Goal: Task Accomplishment & Management: Complete application form

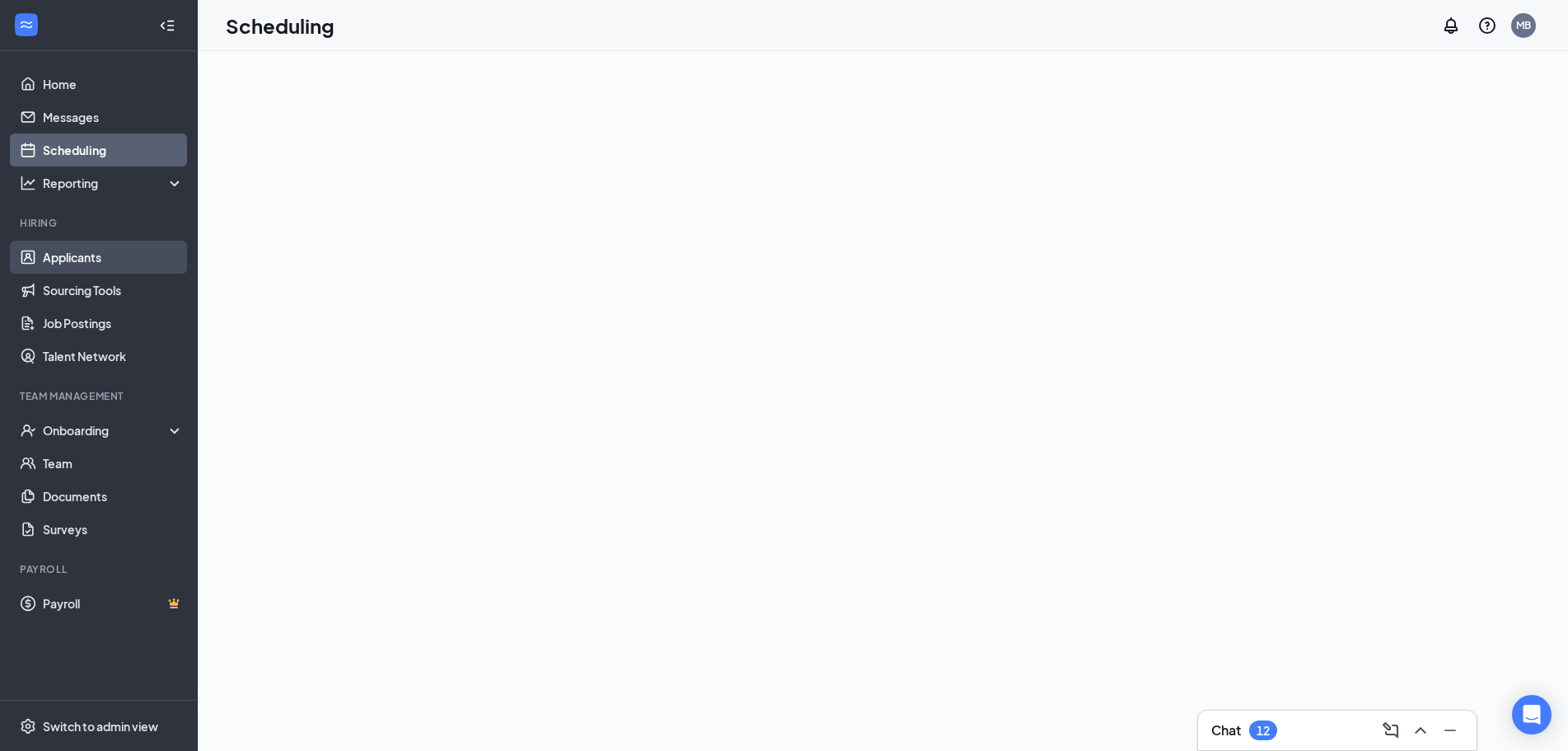
click at [123, 252] on link "Applicants" at bounding box center [114, 258] width 141 height 33
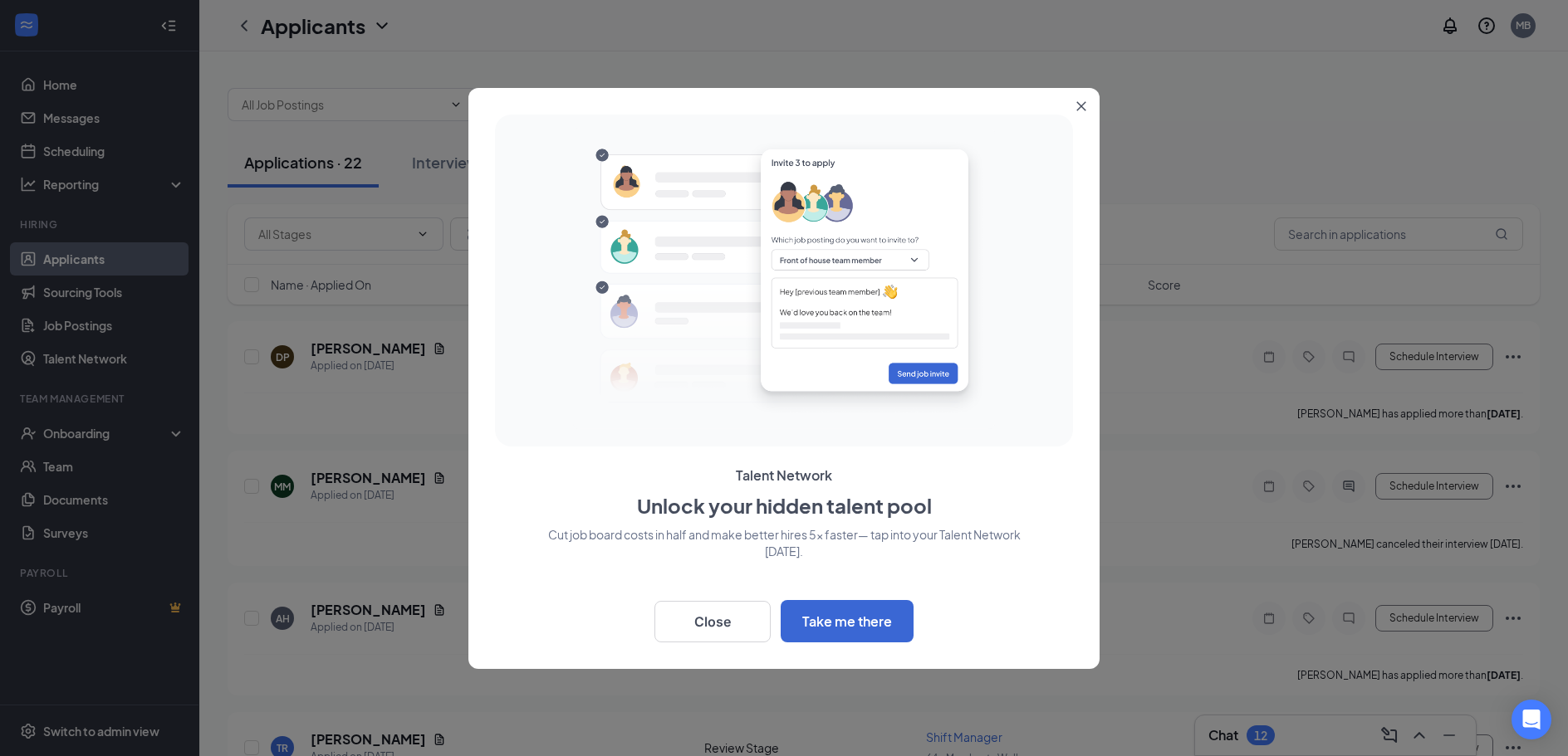
click at [1089, 107] on button "Close" at bounding box center [1084, 103] width 30 height 30
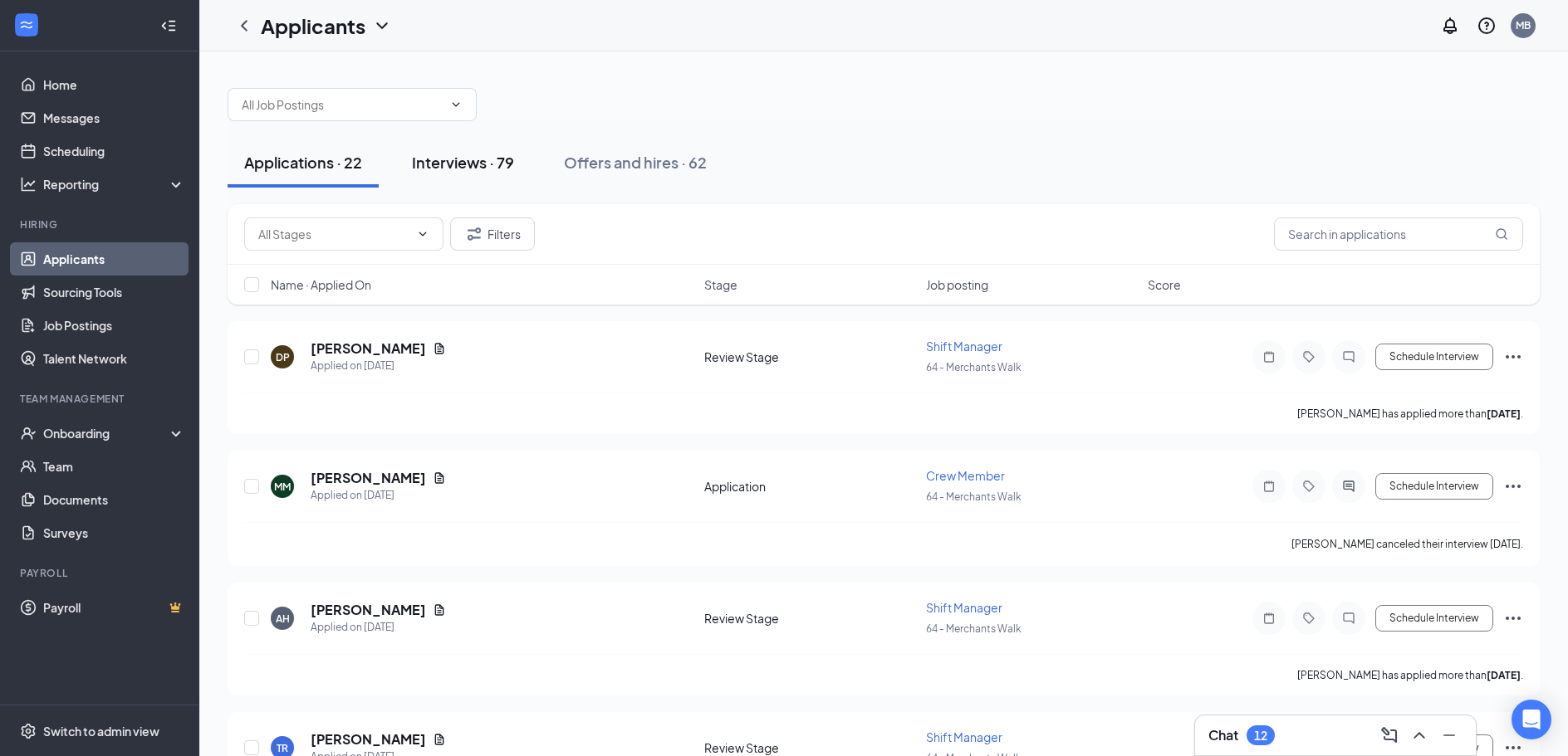
click at [478, 148] on button "Interviews · 79" at bounding box center [462, 163] width 135 height 49
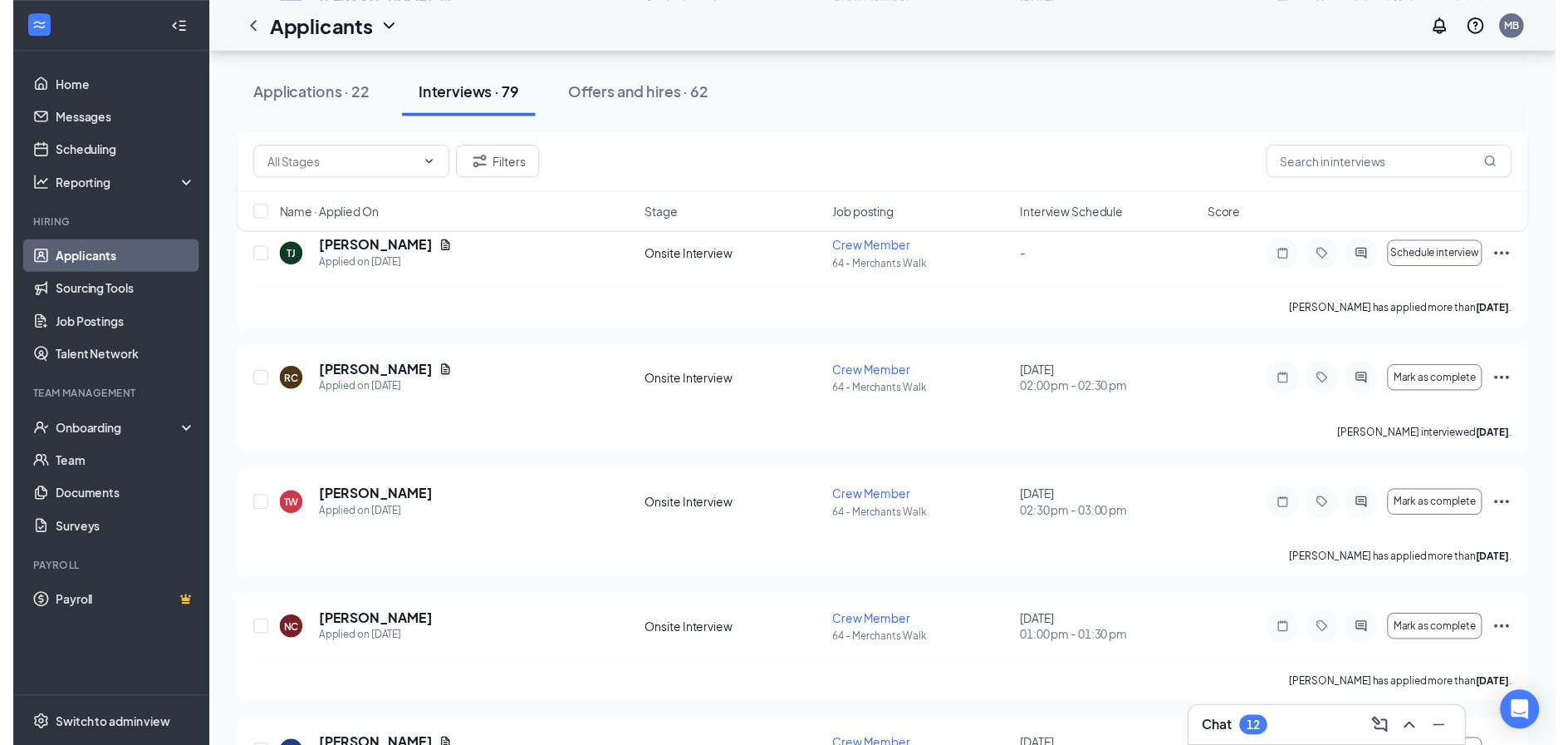
scroll to position [1330, 0]
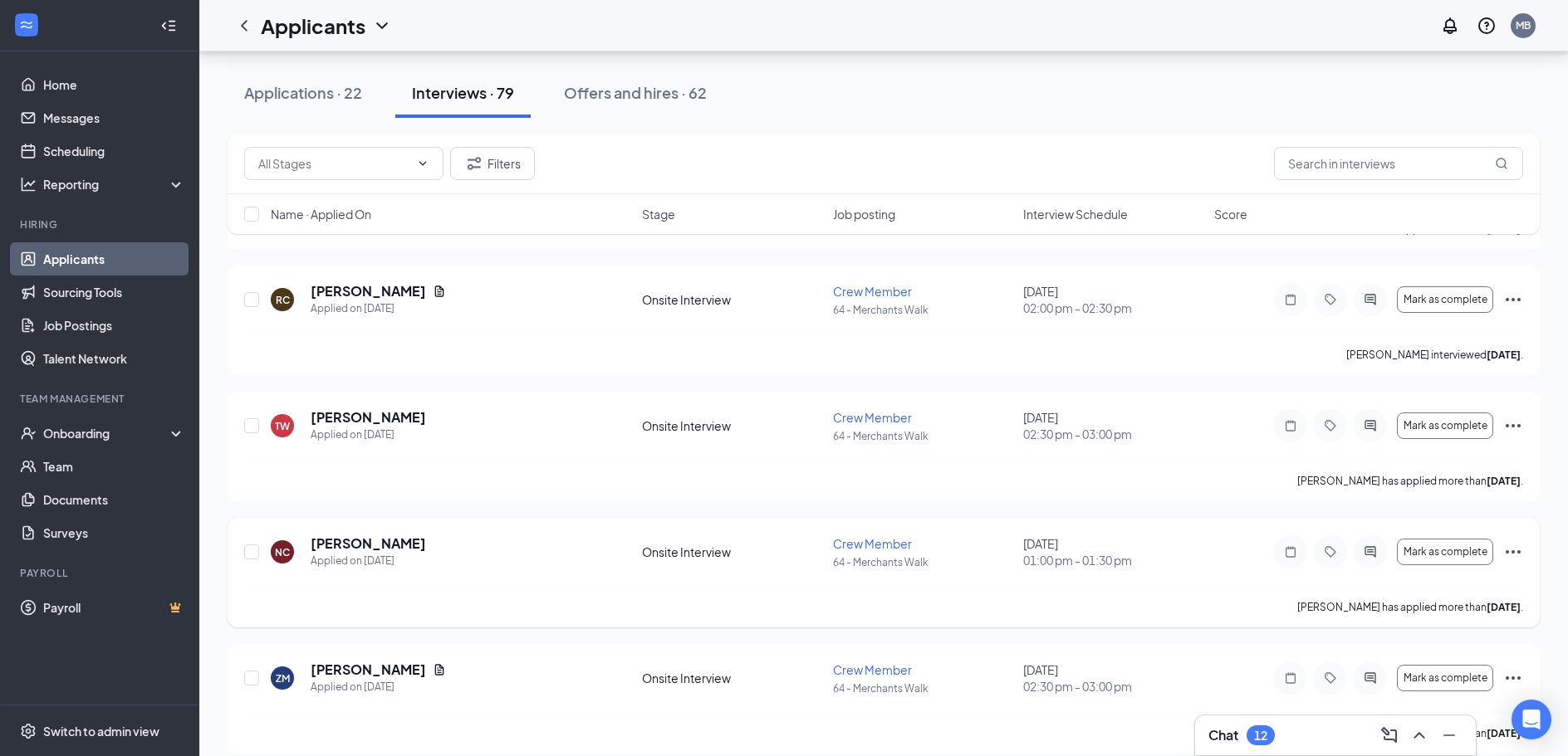
click at [260, 549] on div "NC [PERSON_NAME] Applied on [DATE] Onsite Interview Crew Member 64 - Merchants …" at bounding box center [883, 561] width 1279 height 51
click at [253, 552] on input "checkbox" at bounding box center [251, 552] width 15 height 15
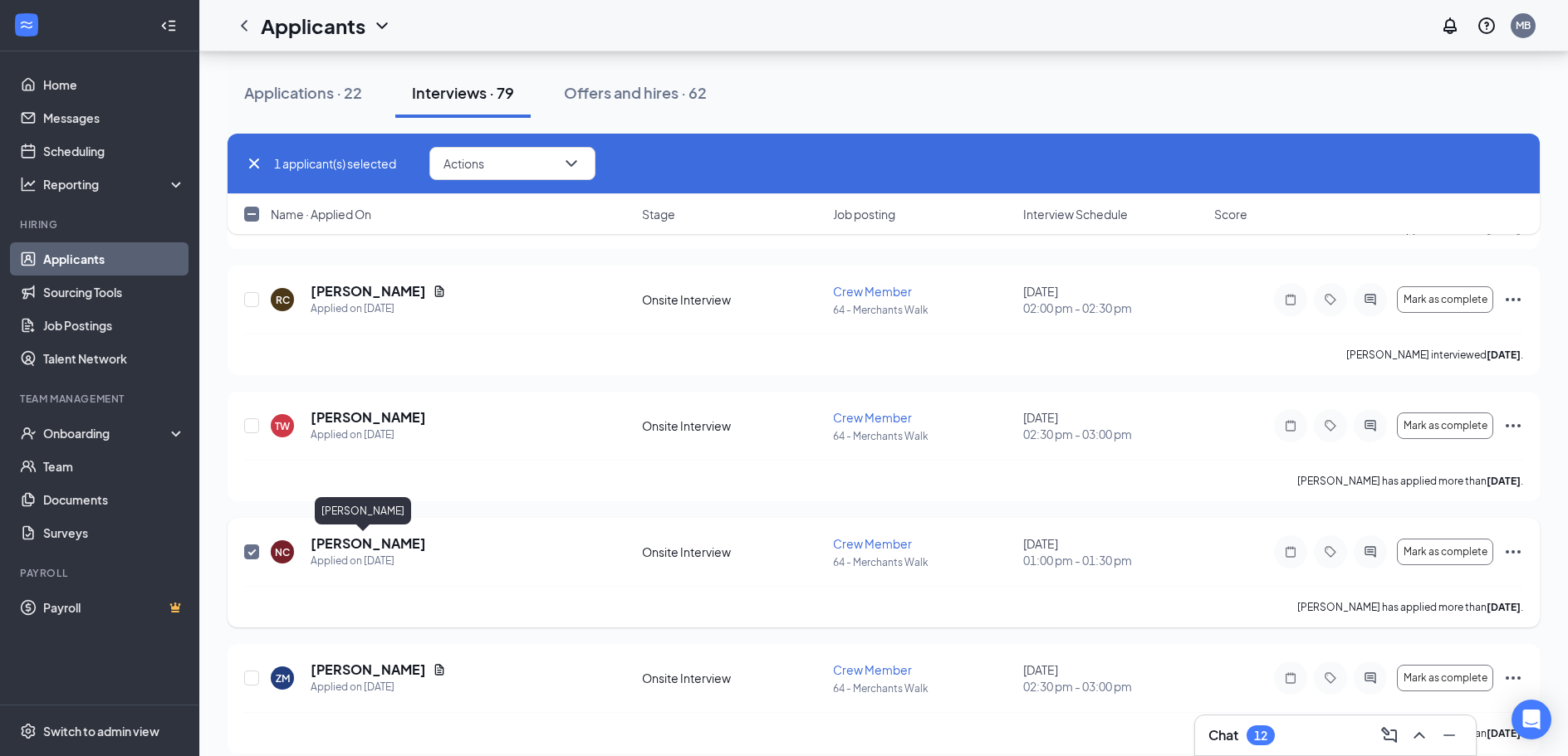
click at [352, 539] on h5 "[PERSON_NAME]" at bounding box center [368, 544] width 116 height 19
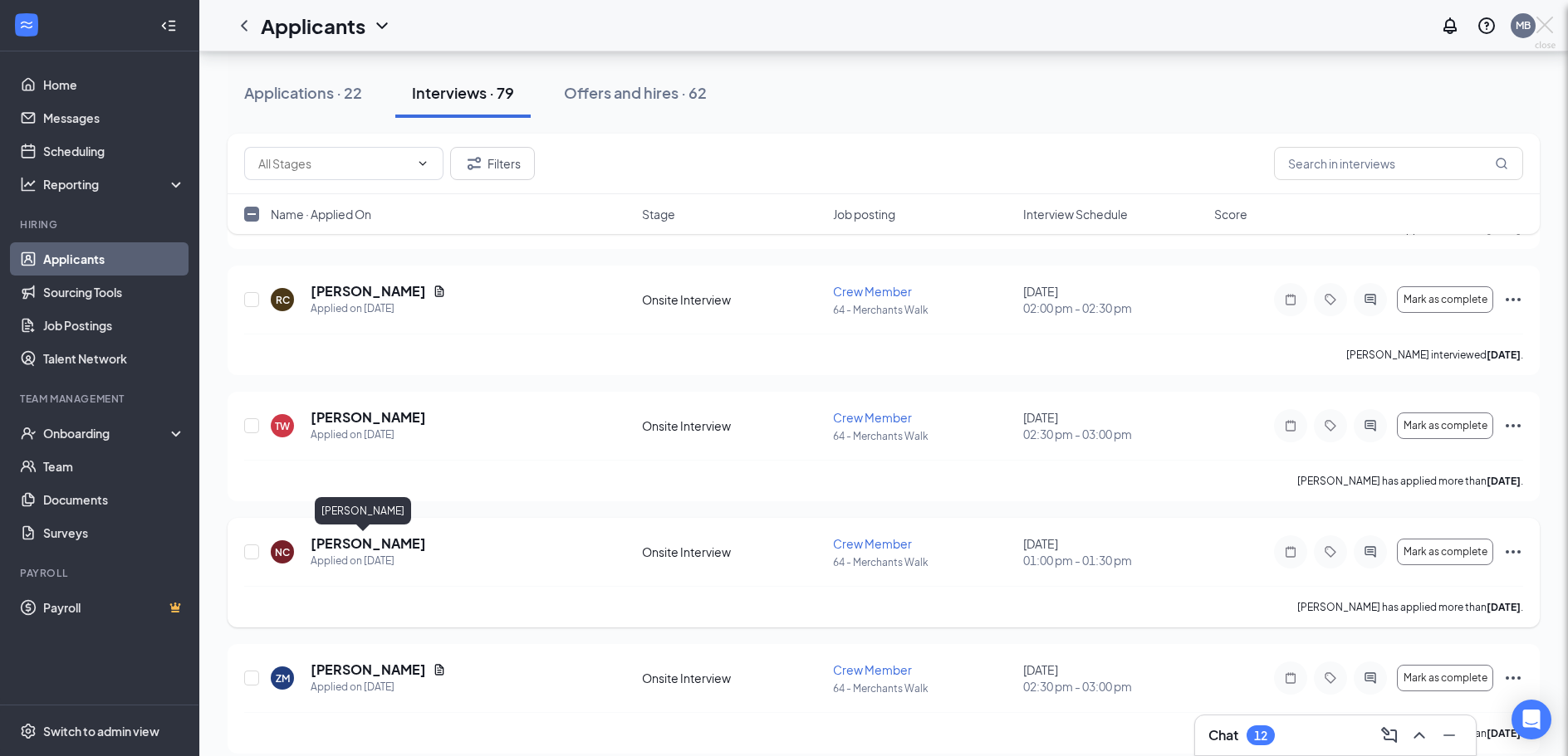
checkbox input "false"
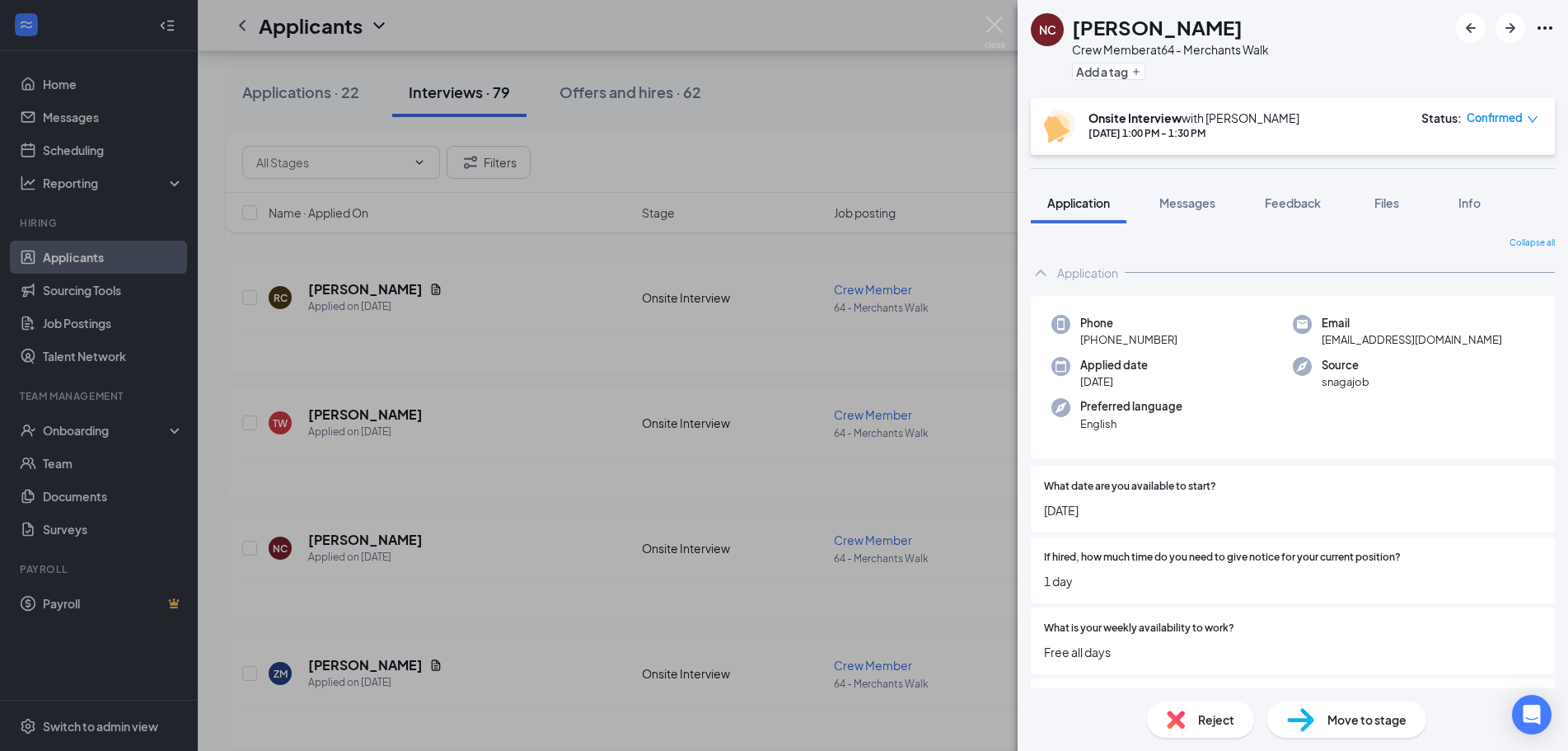
click at [1383, 697] on div "Reject Move to stage" at bounding box center [1294, 720] width 551 height 63
click at [1378, 713] on span "Move to stage" at bounding box center [1367, 720] width 79 height 19
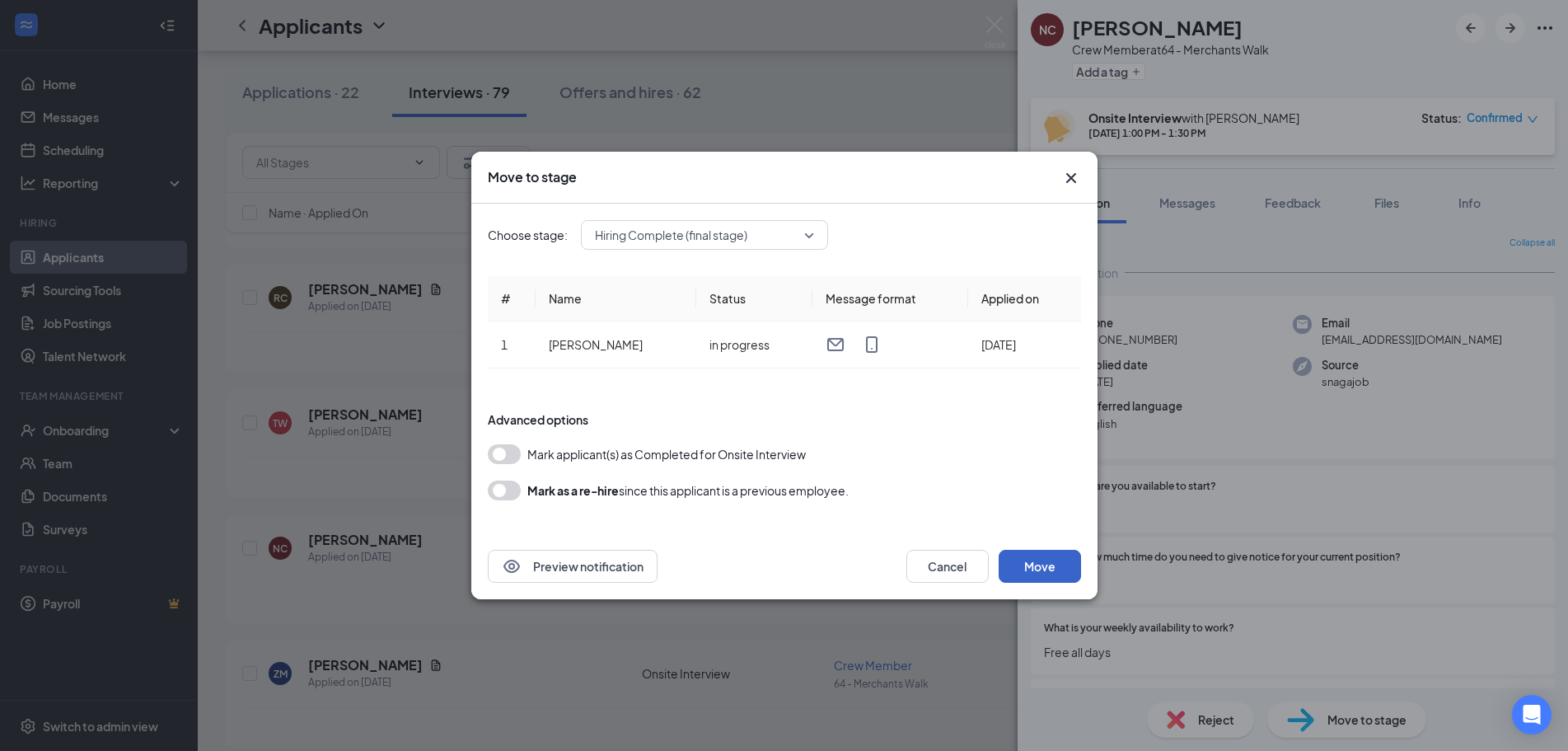
click at [1053, 571] on button "Move" at bounding box center [1040, 567] width 82 height 33
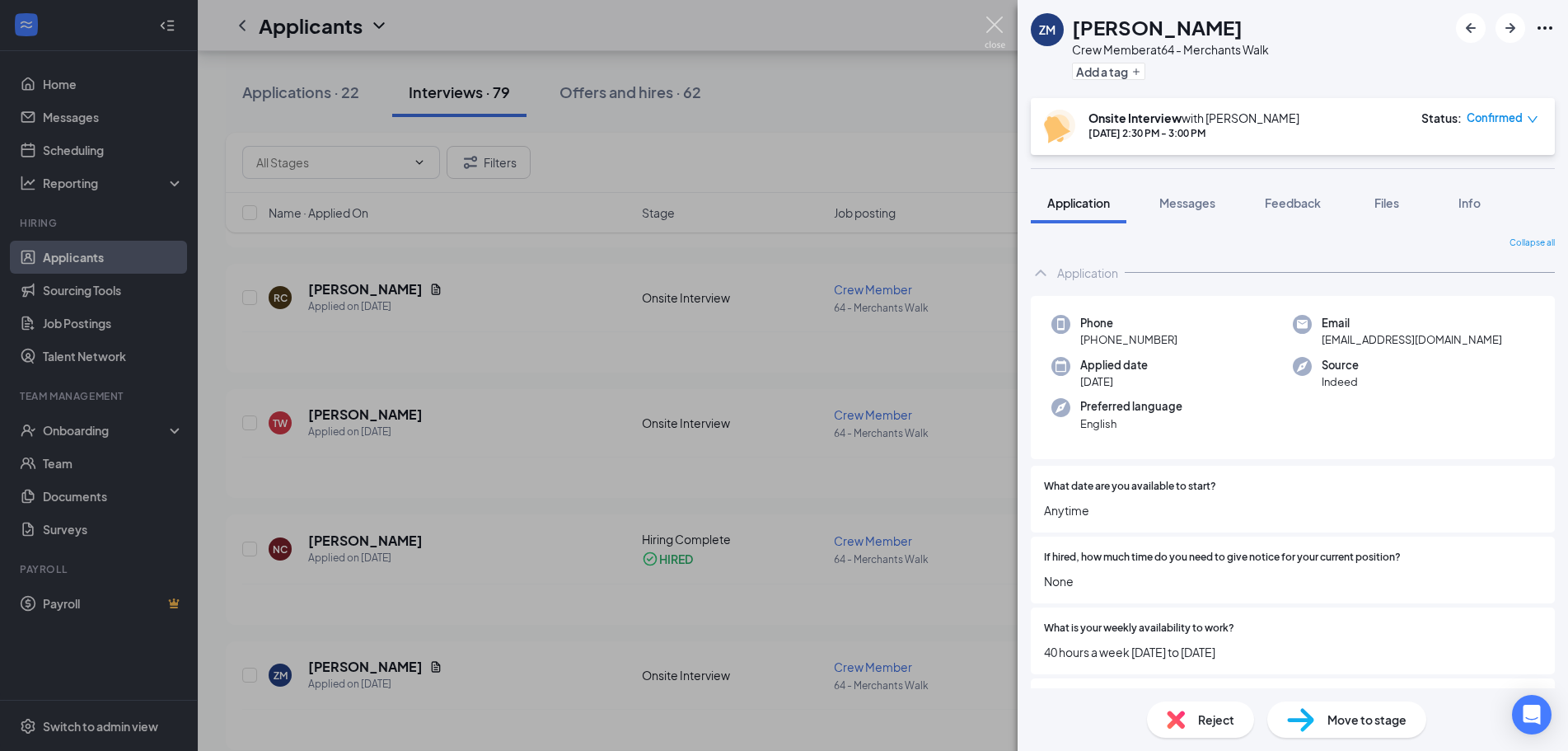
click at [1004, 21] on img at bounding box center [995, 32] width 21 height 32
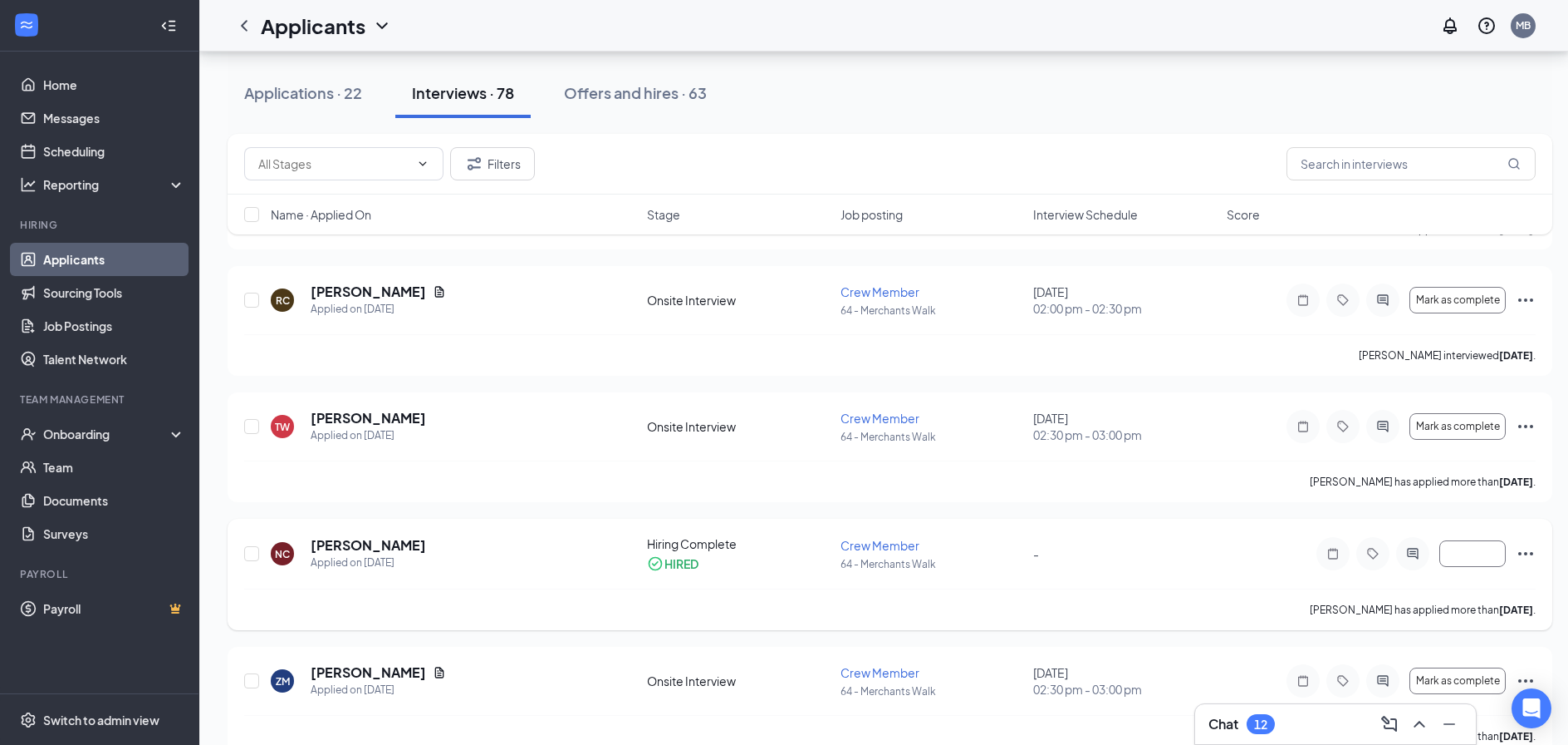
click at [320, 541] on h5 "[PERSON_NAME]" at bounding box center [368, 544] width 116 height 19
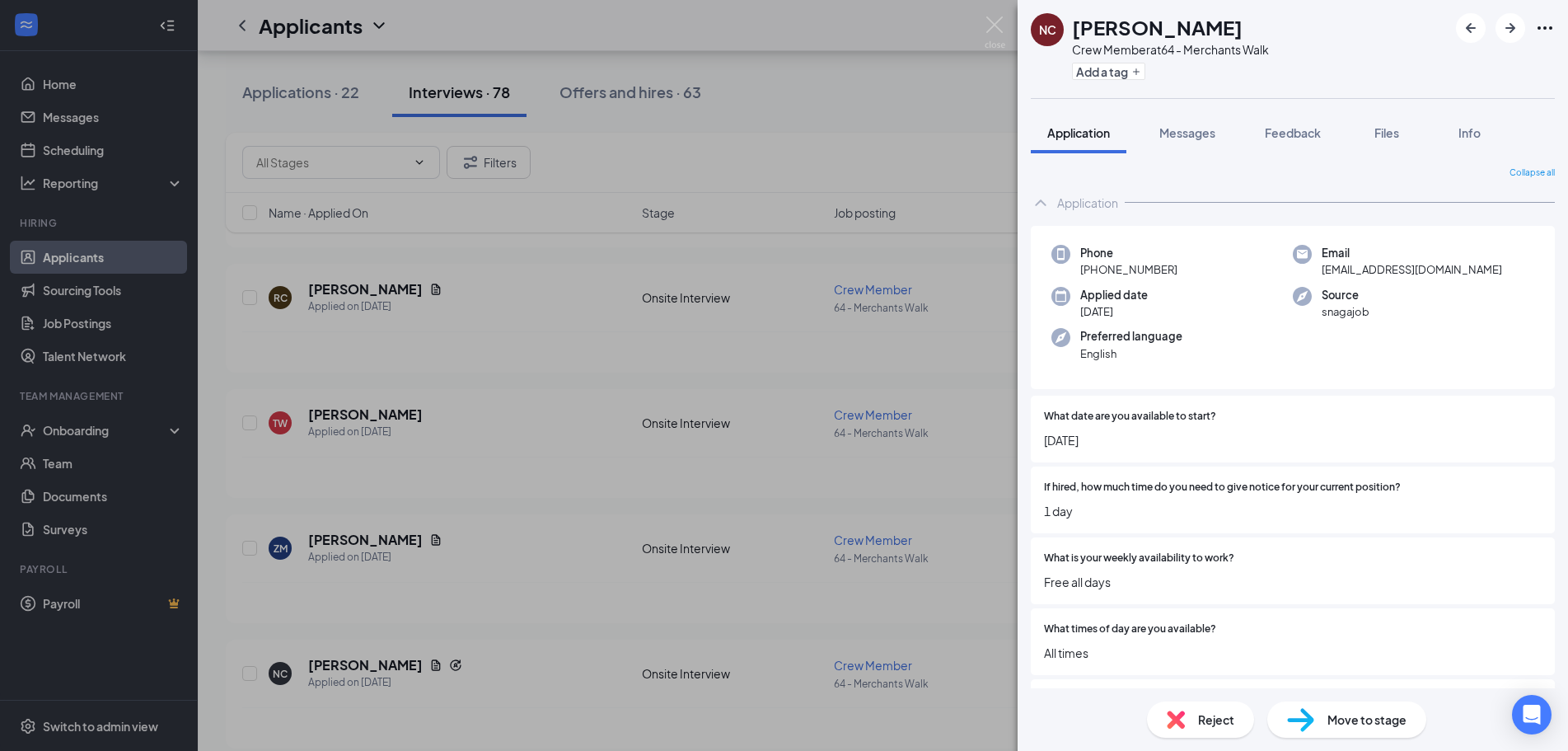
click at [1355, 722] on span "Move to stage" at bounding box center [1367, 720] width 79 height 19
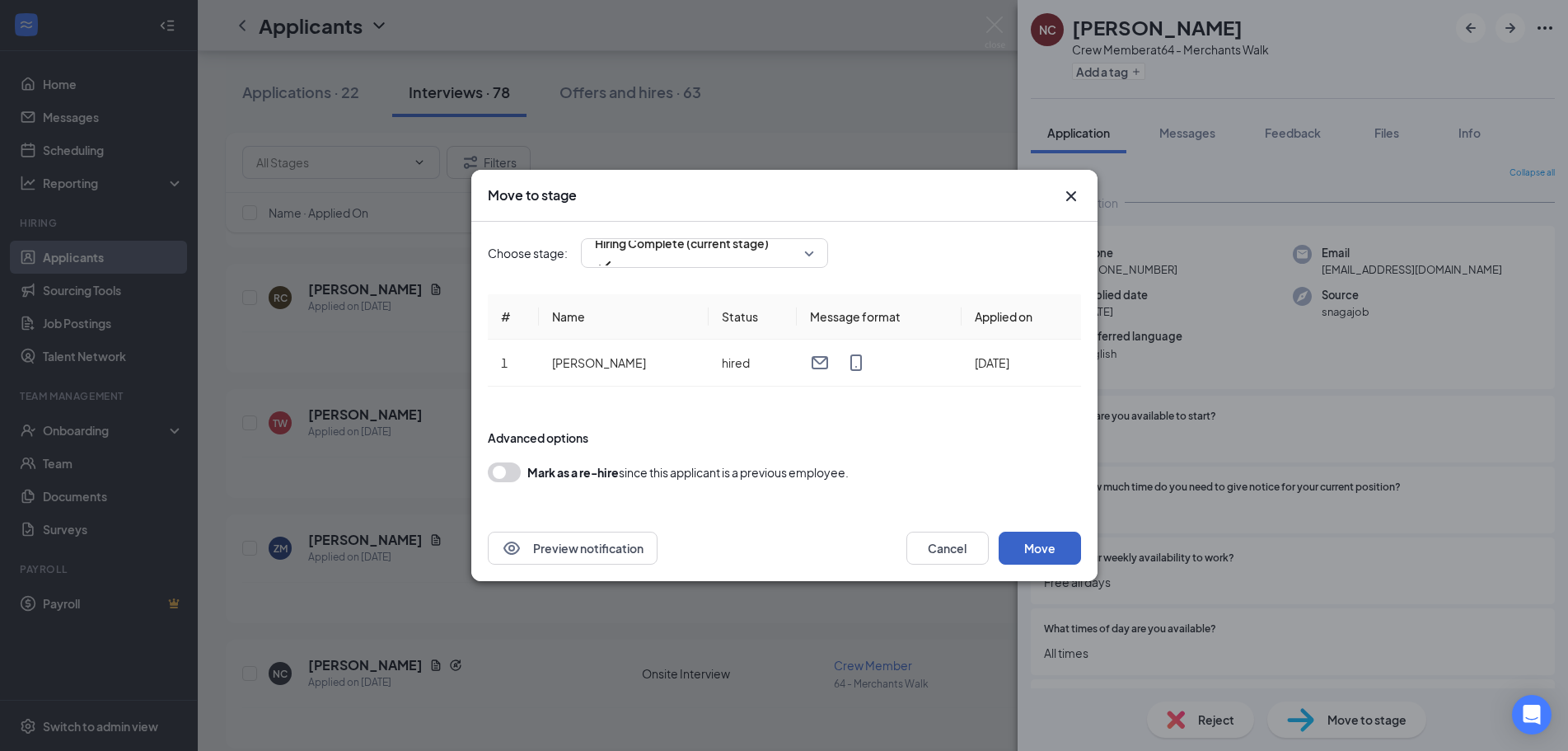
click at [1029, 534] on button "Move" at bounding box center [1040, 548] width 82 height 33
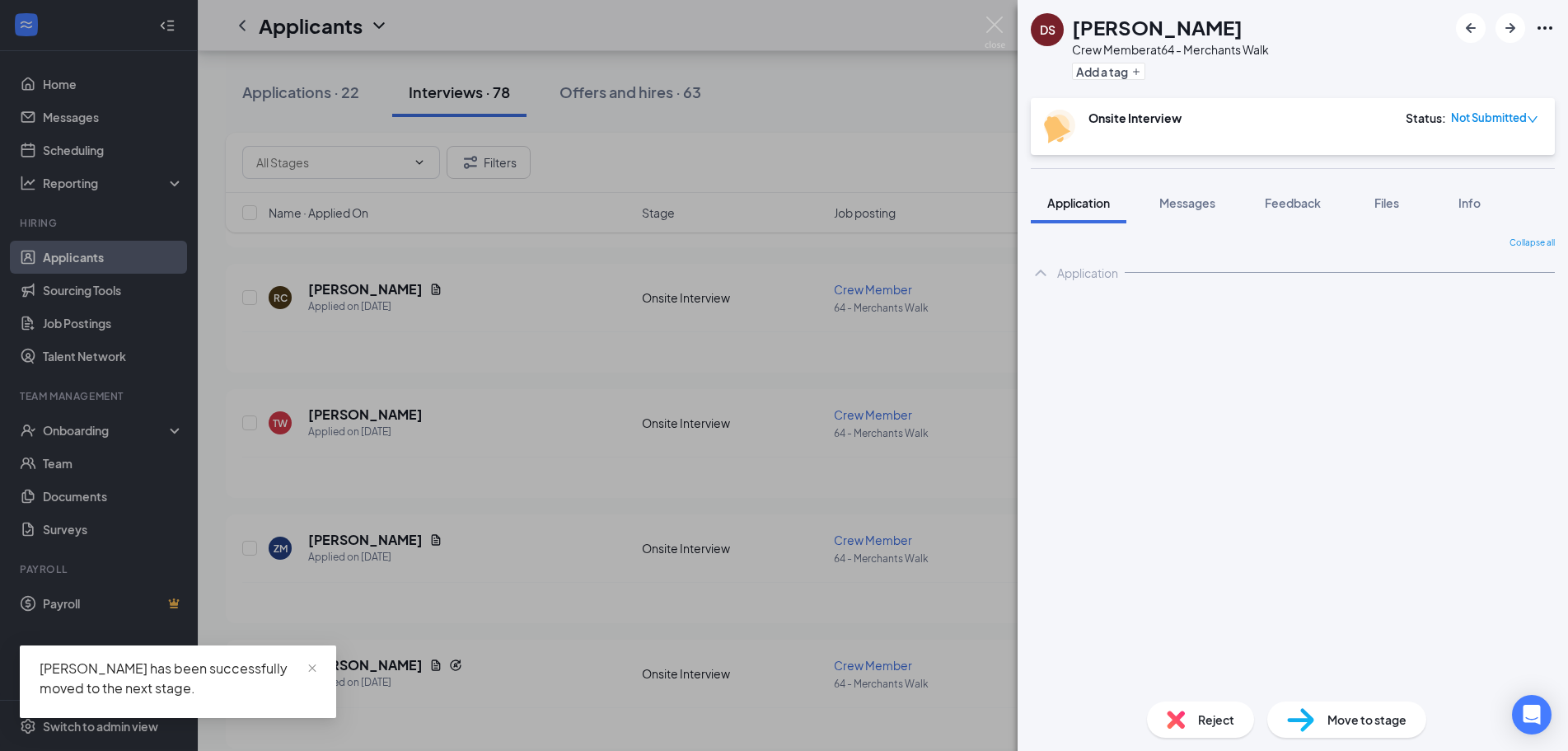
click at [993, 21] on img at bounding box center [995, 32] width 21 height 32
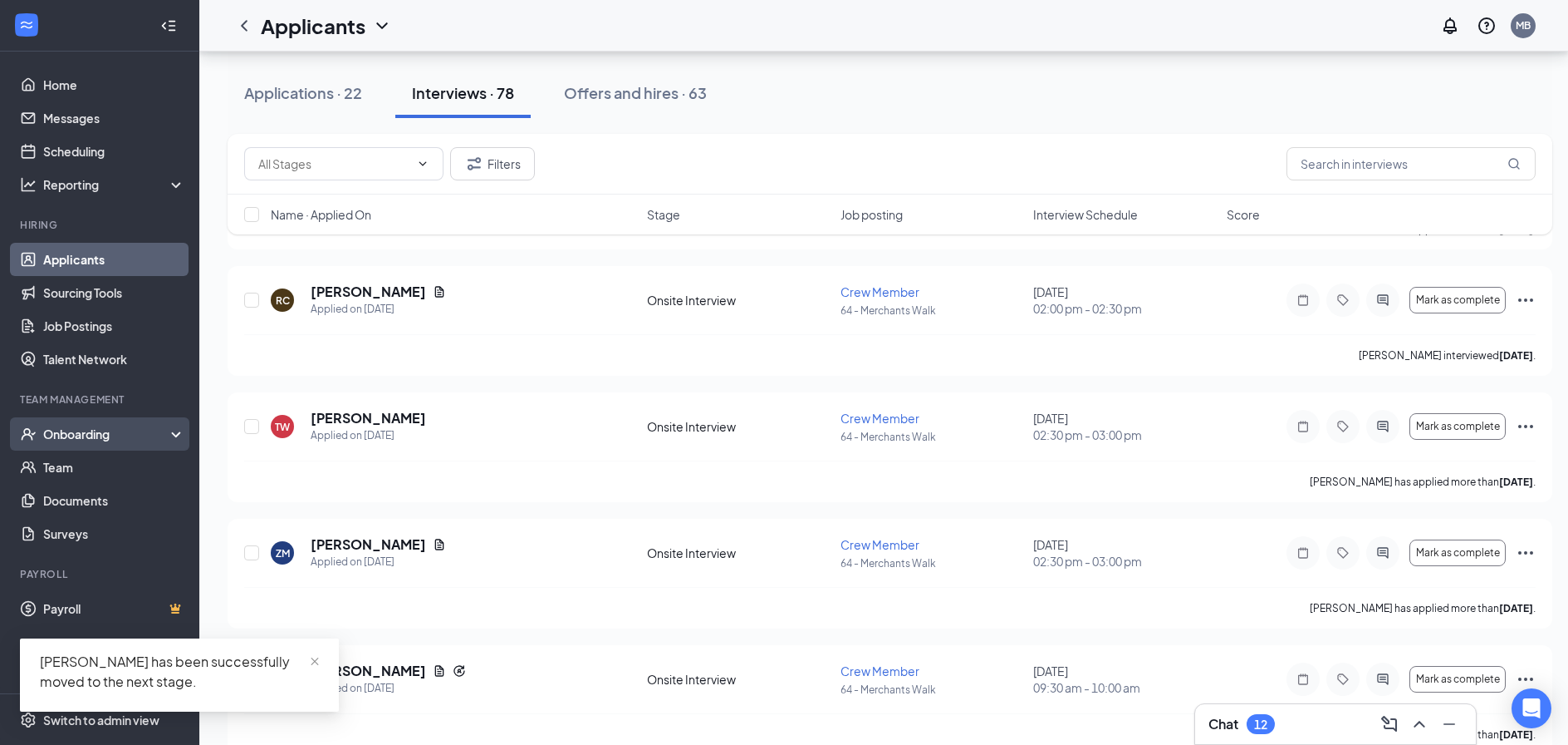
click at [44, 436] on div "Onboarding" at bounding box center [108, 434] width 128 height 17
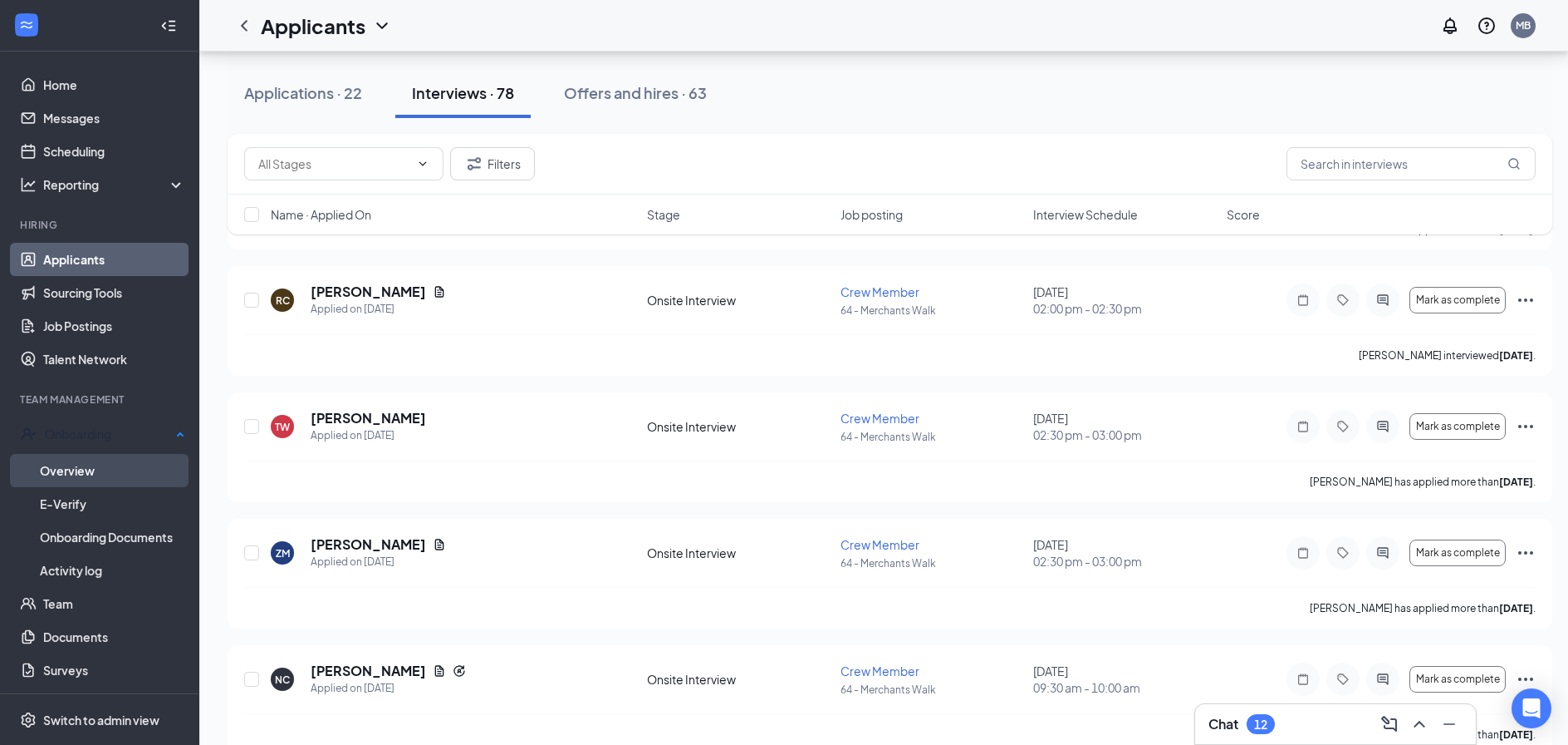
click at [80, 461] on link "Overview" at bounding box center [112, 470] width 145 height 34
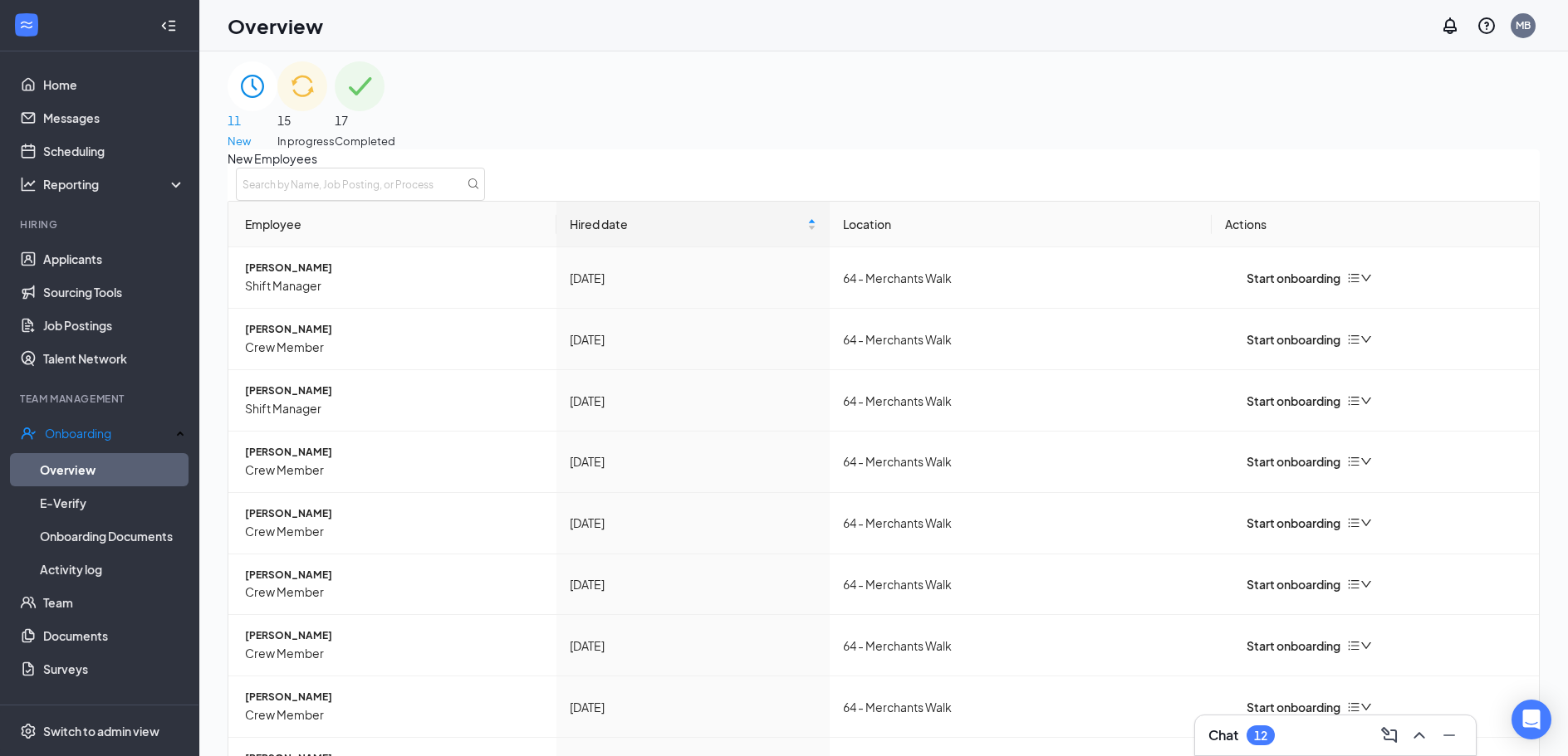
scroll to position [75, 0]
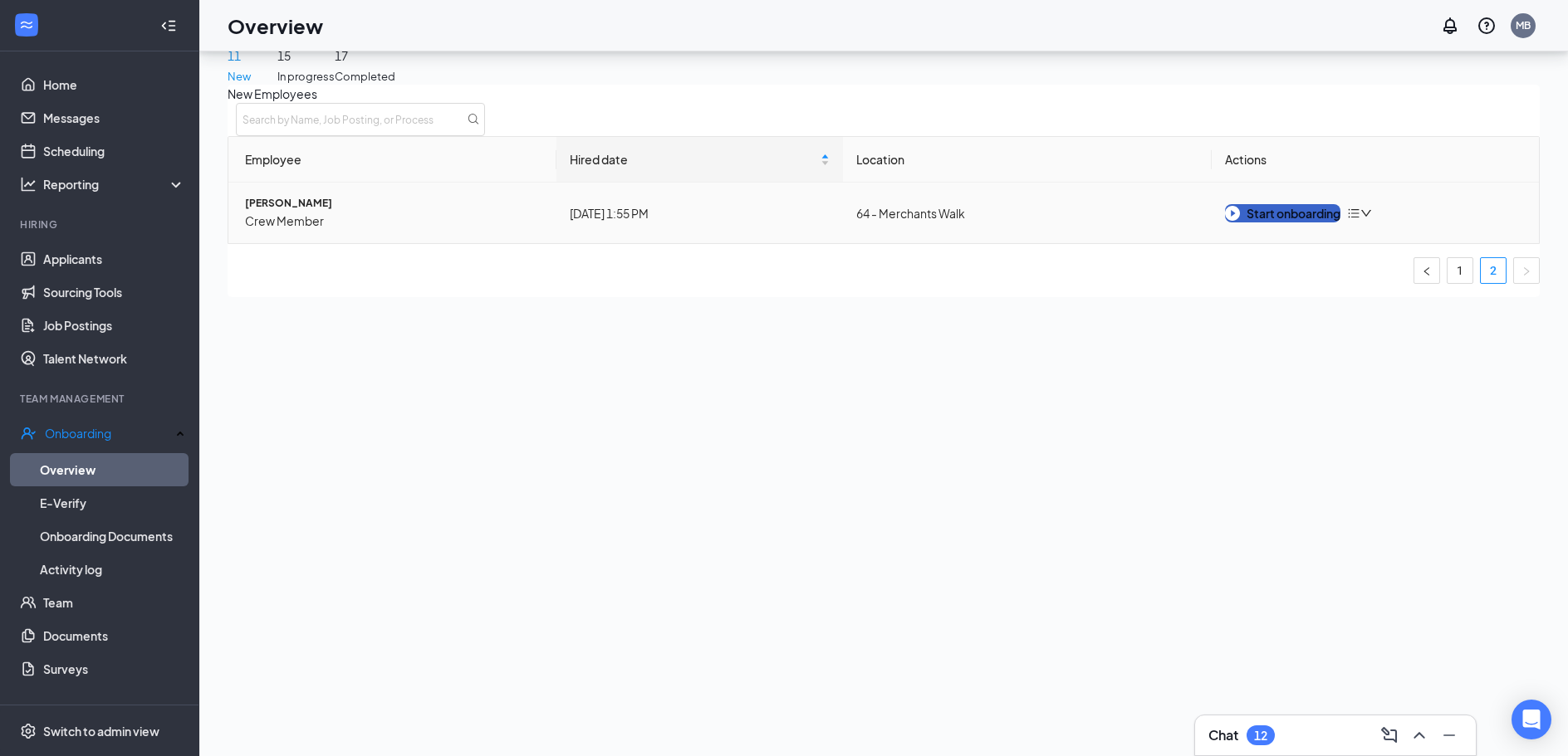
click at [1267, 222] on button "Start onboarding" at bounding box center [1283, 213] width 116 height 19
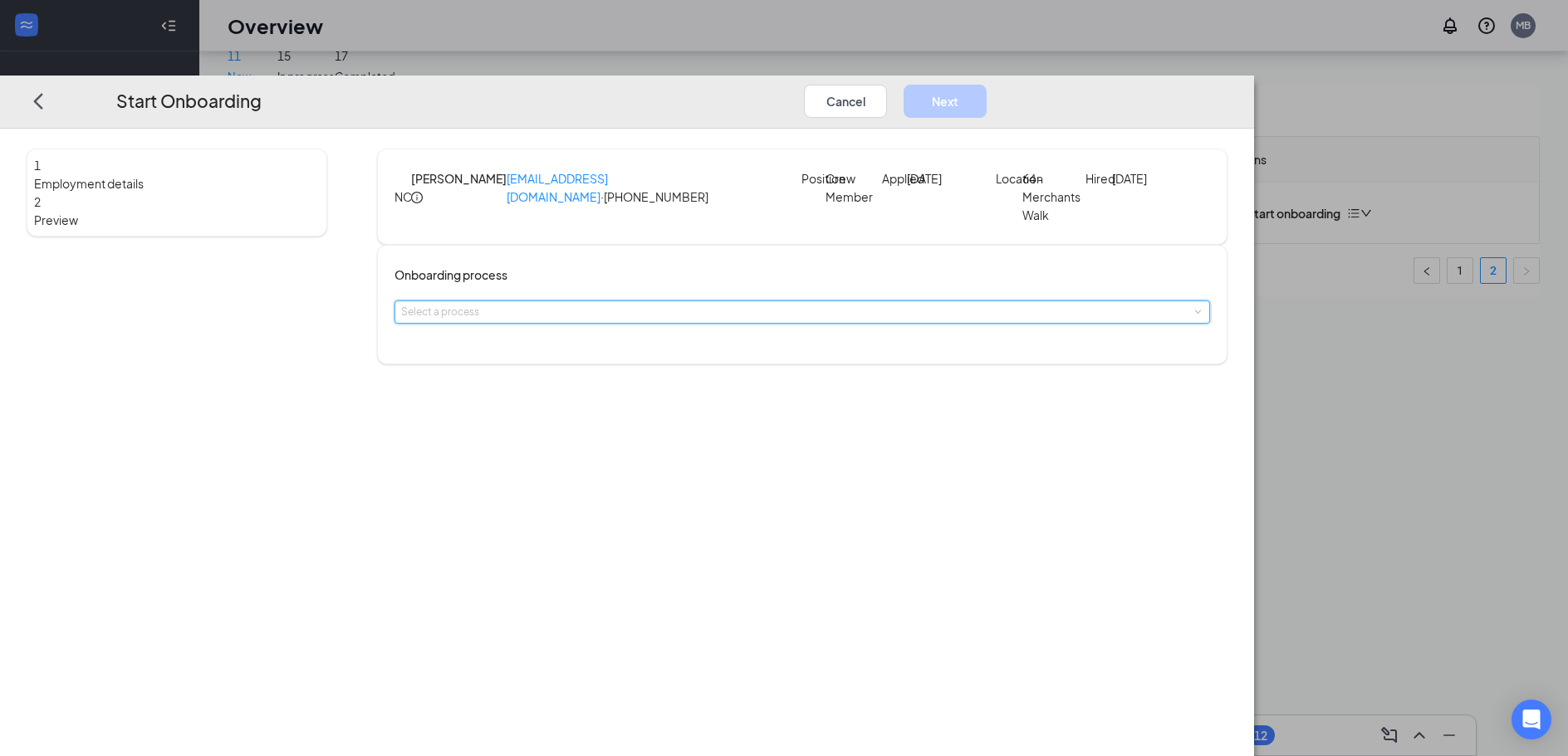
click at [753, 323] on div "Select a process" at bounding box center [802, 312] width 803 height 22
click at [651, 371] on span "General Onboarding Process" at bounding box center [625, 369] width 138 height 13
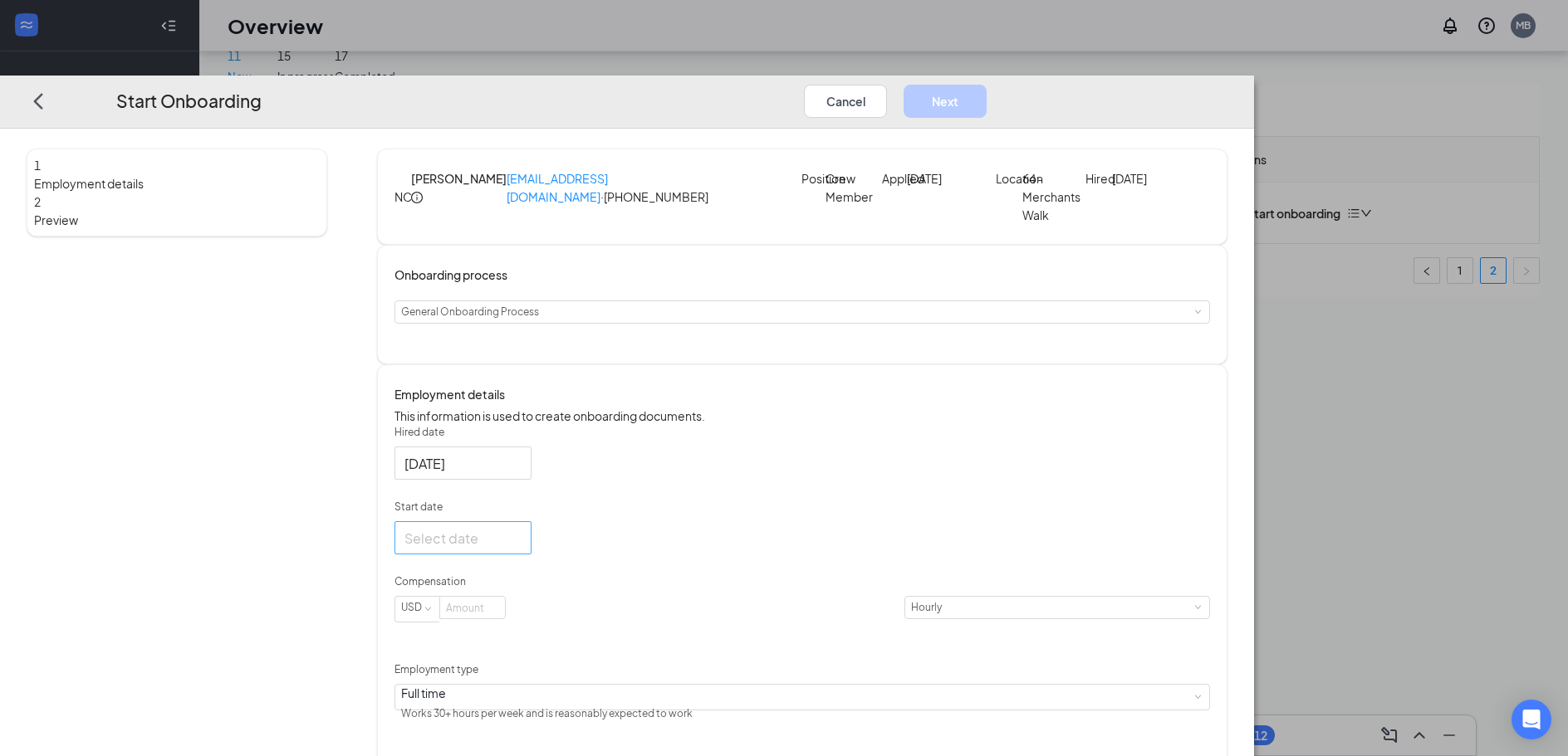
click at [531, 555] on div at bounding box center [462, 538] width 137 height 34
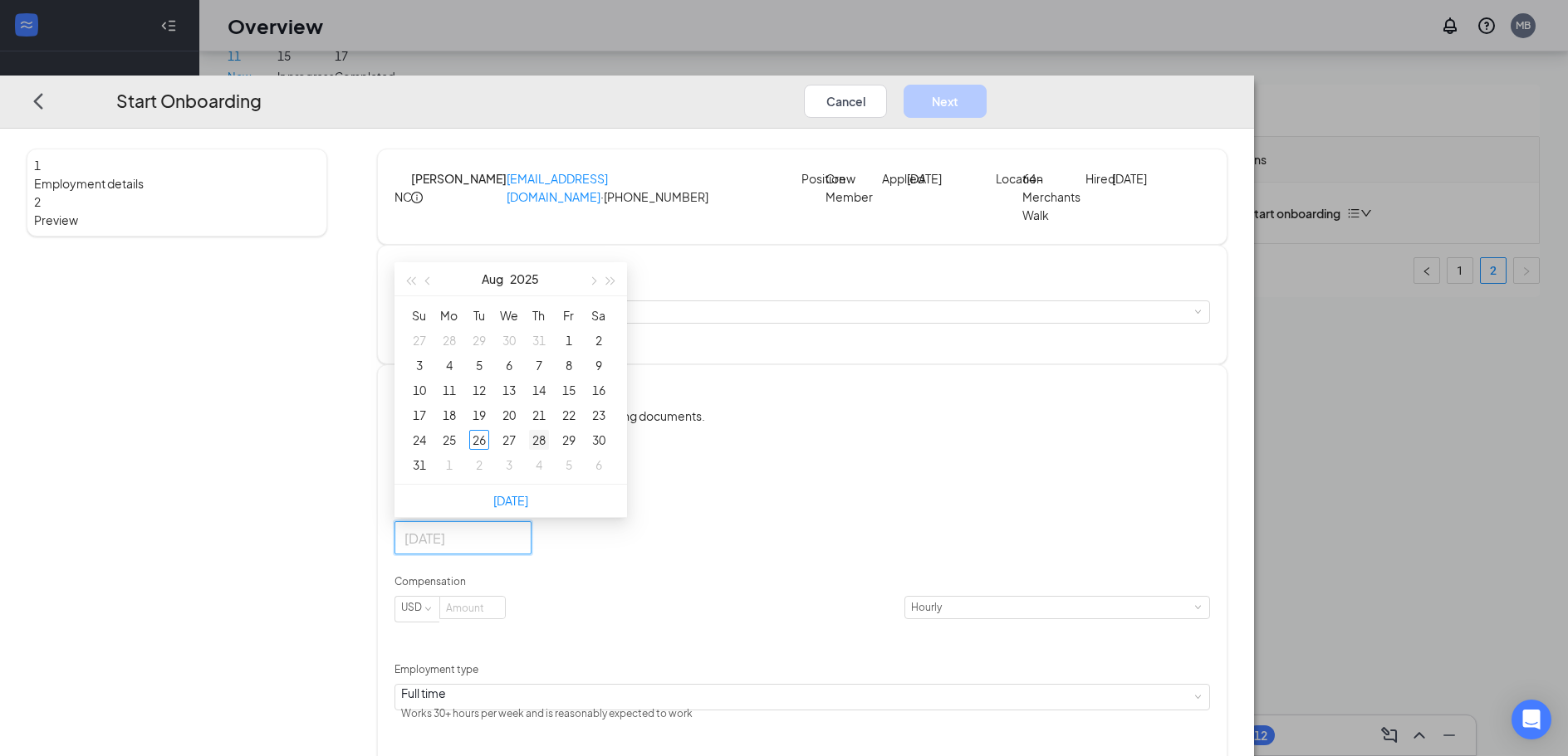
type input "[DATE]"
click at [549, 450] on div "28" at bounding box center [539, 440] width 20 height 20
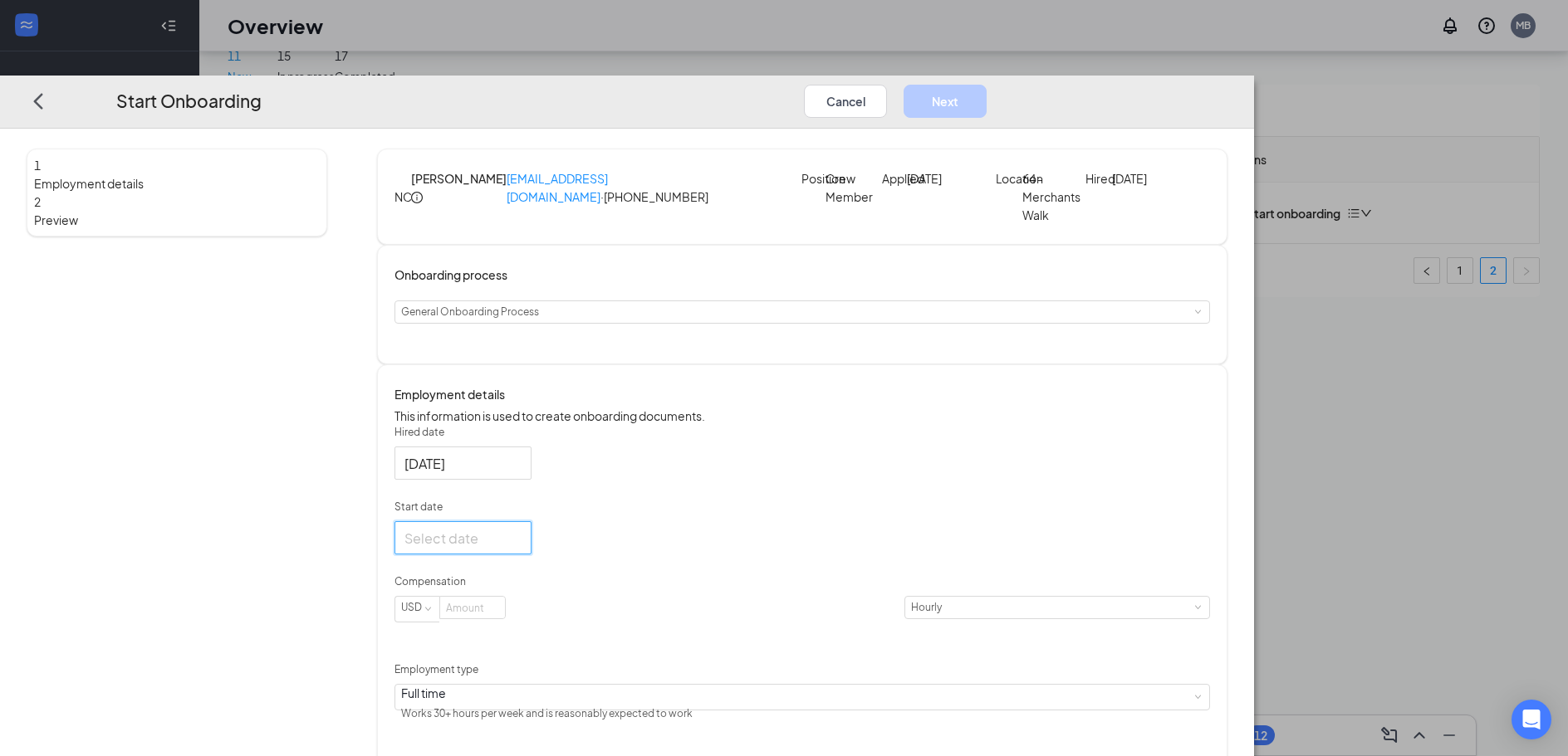
click at [521, 549] on div at bounding box center [463, 538] width 118 height 21
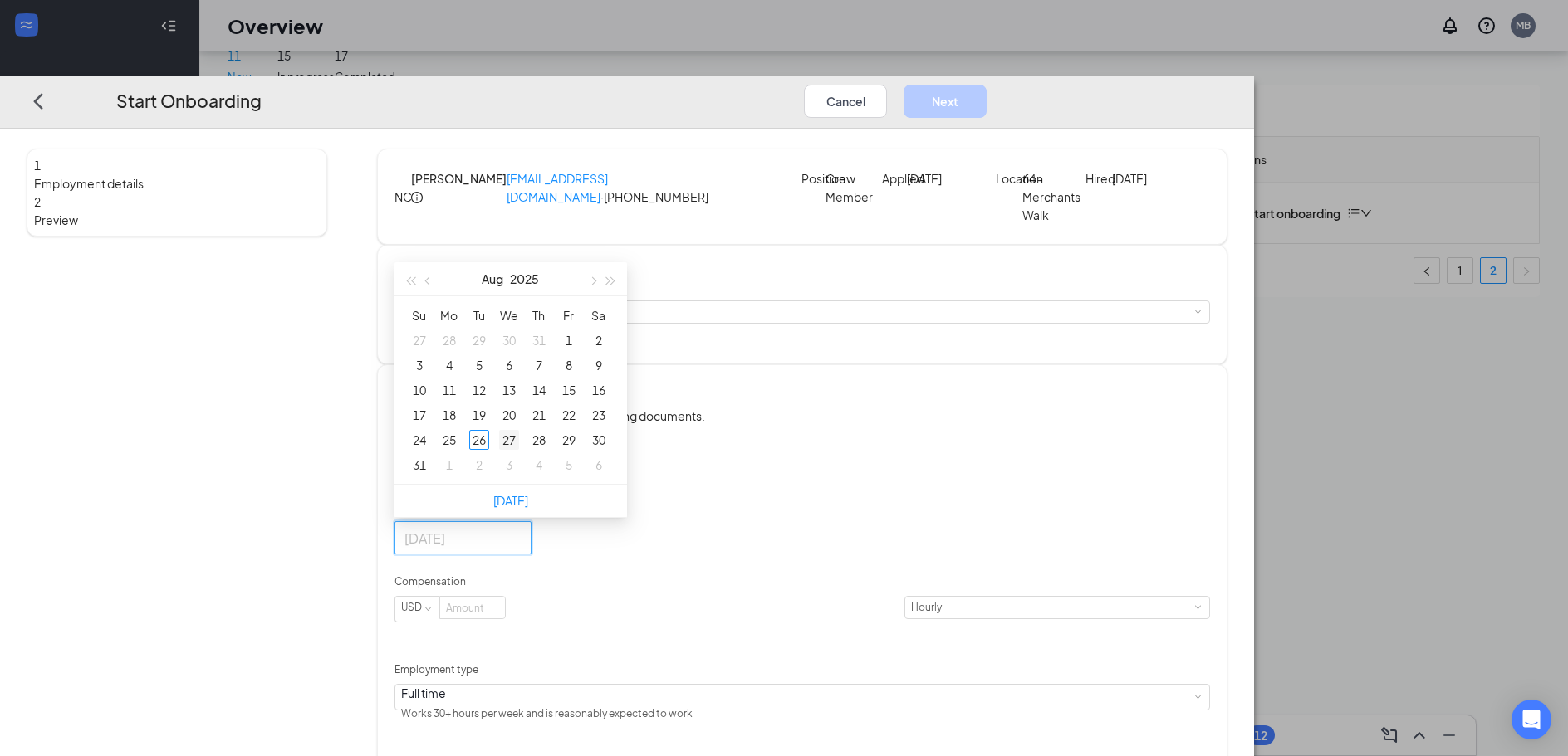
type input "[DATE]"
click at [519, 450] on div "27" at bounding box center [509, 440] width 20 height 20
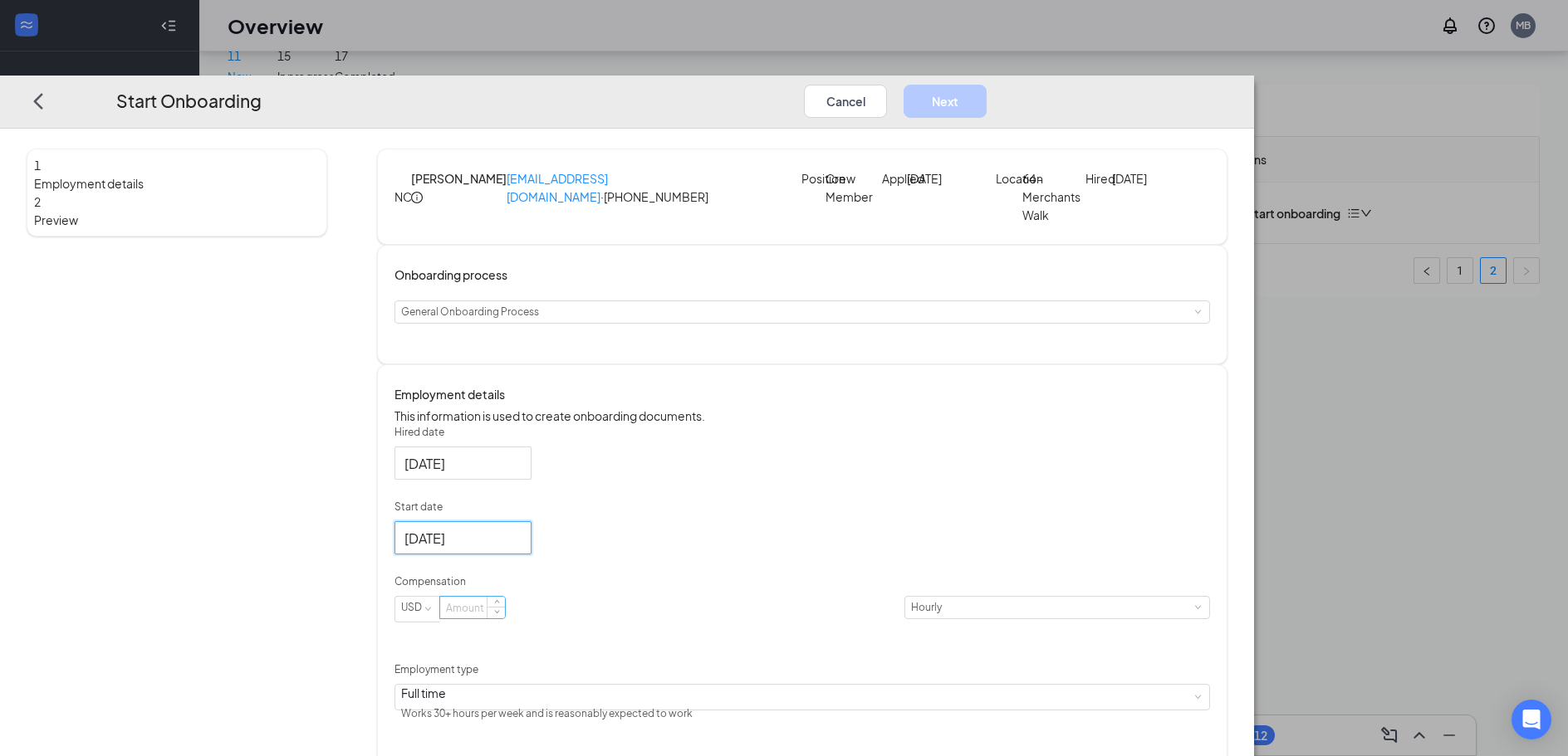
click at [505, 619] on input at bounding box center [473, 608] width 65 height 22
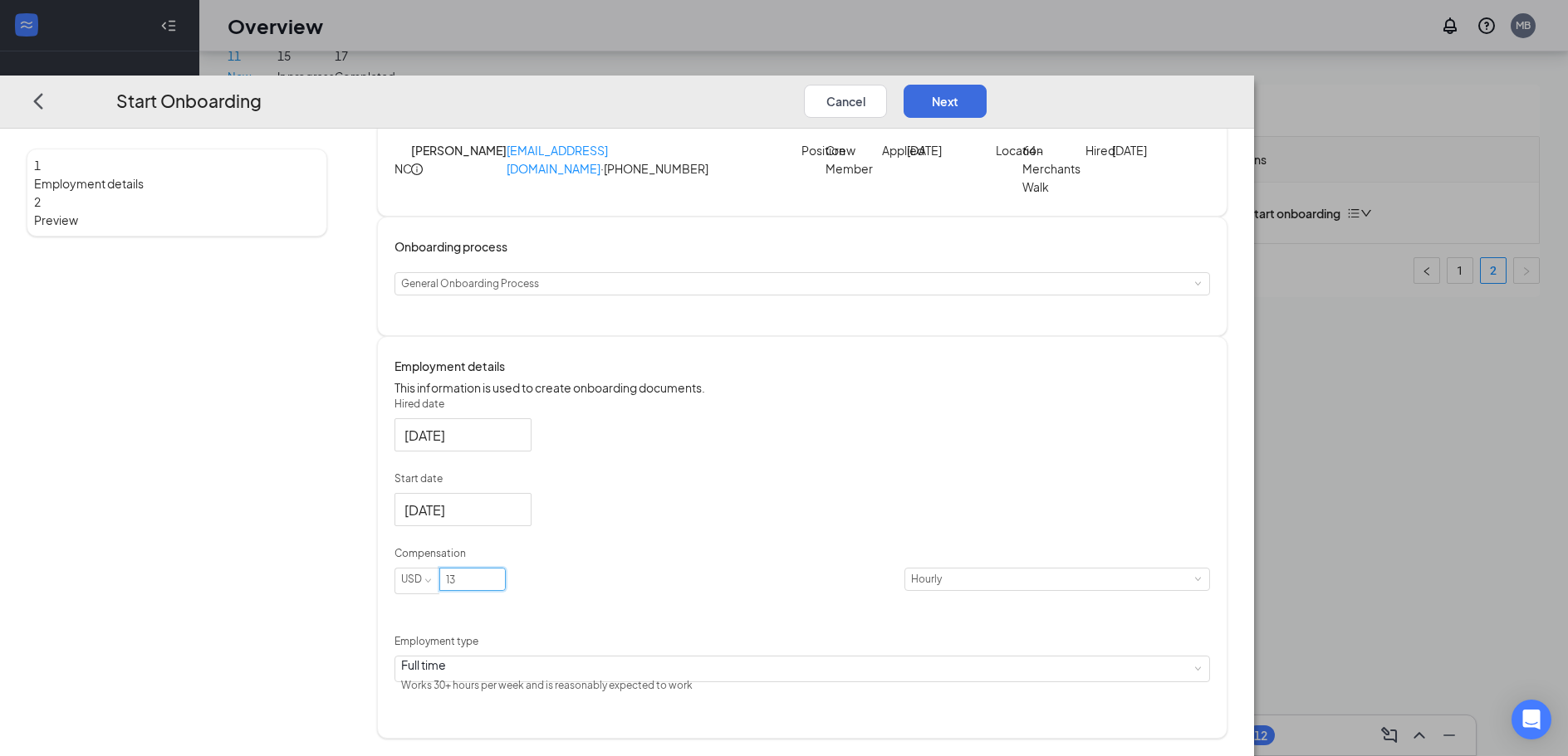
scroll to position [43, 0]
type input "13"
click at [986, 85] on button "Next" at bounding box center [945, 102] width 83 height 34
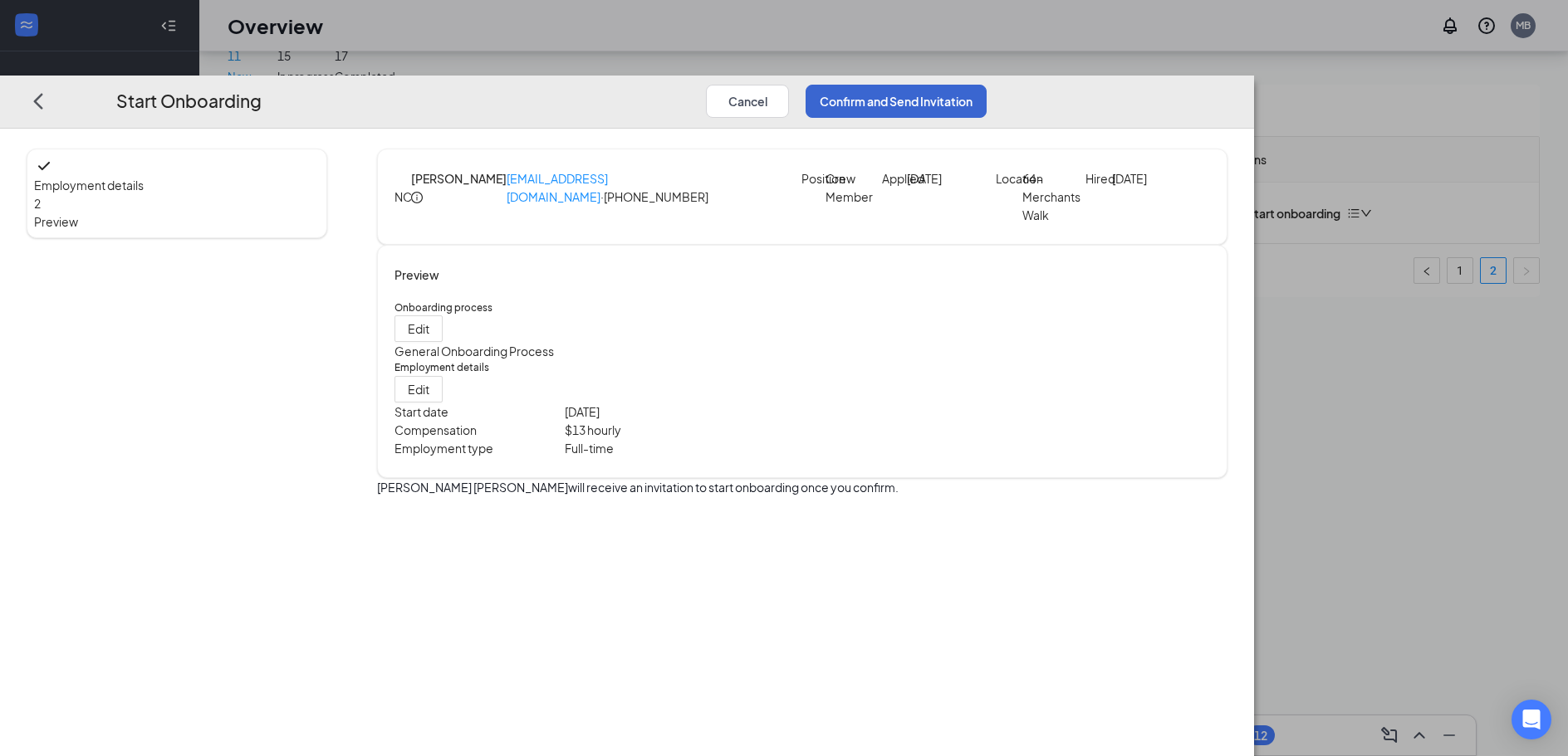
scroll to position [0, 0]
click at [986, 85] on button "Confirm and Send Invitation" at bounding box center [896, 102] width 181 height 34
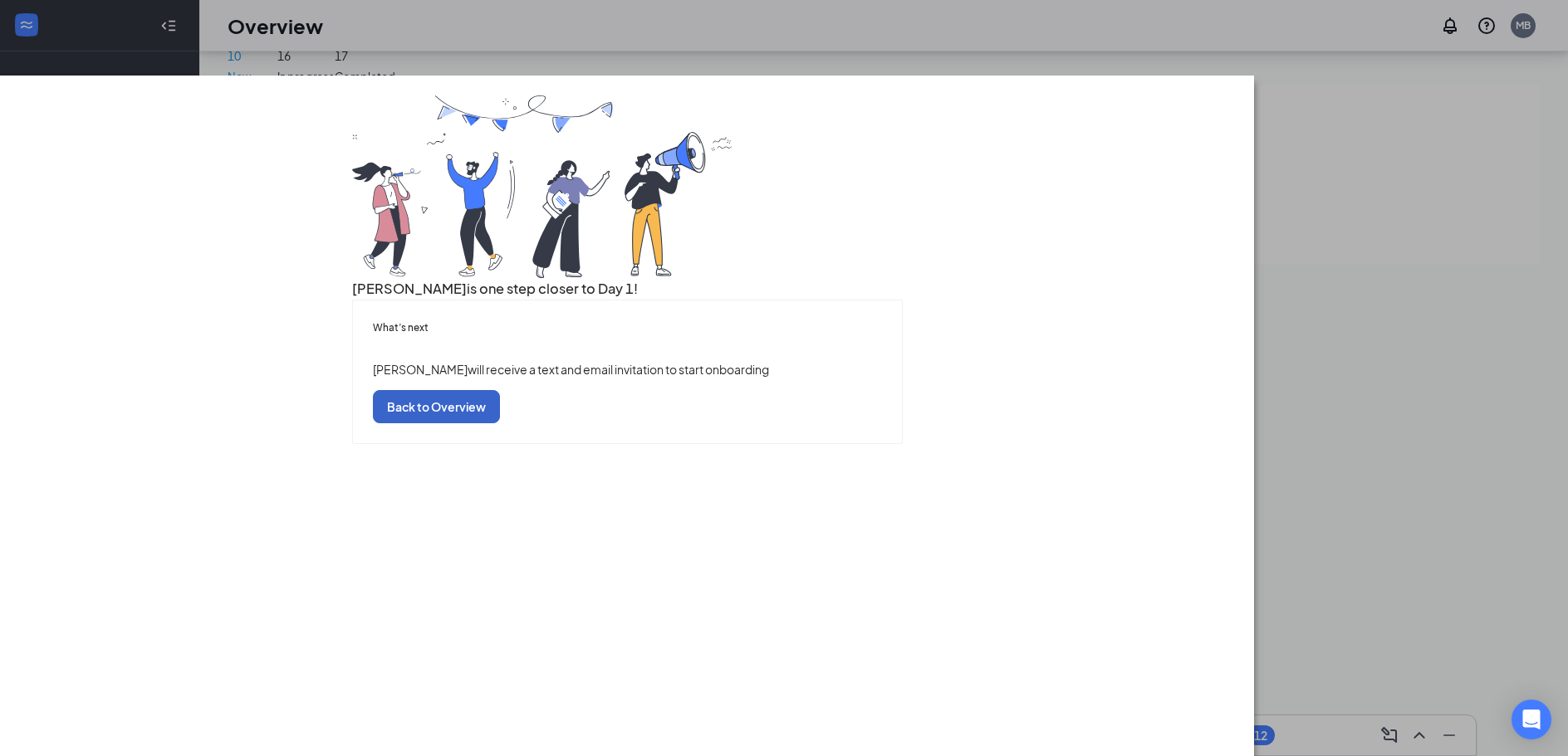
click at [500, 423] on button "Back to Overview" at bounding box center [436, 407] width 127 height 34
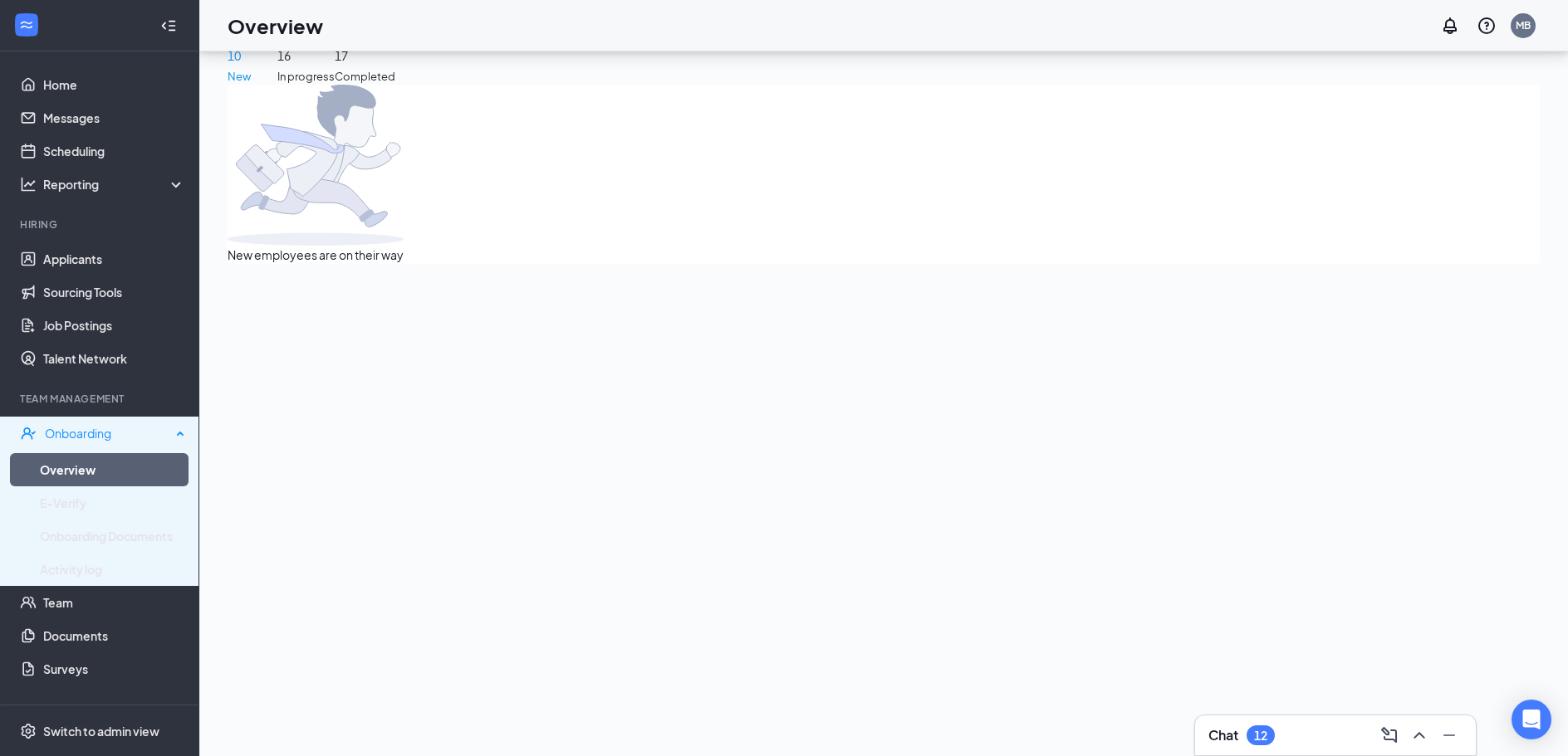
click at [96, 436] on div "Onboarding" at bounding box center [108, 433] width 126 height 17
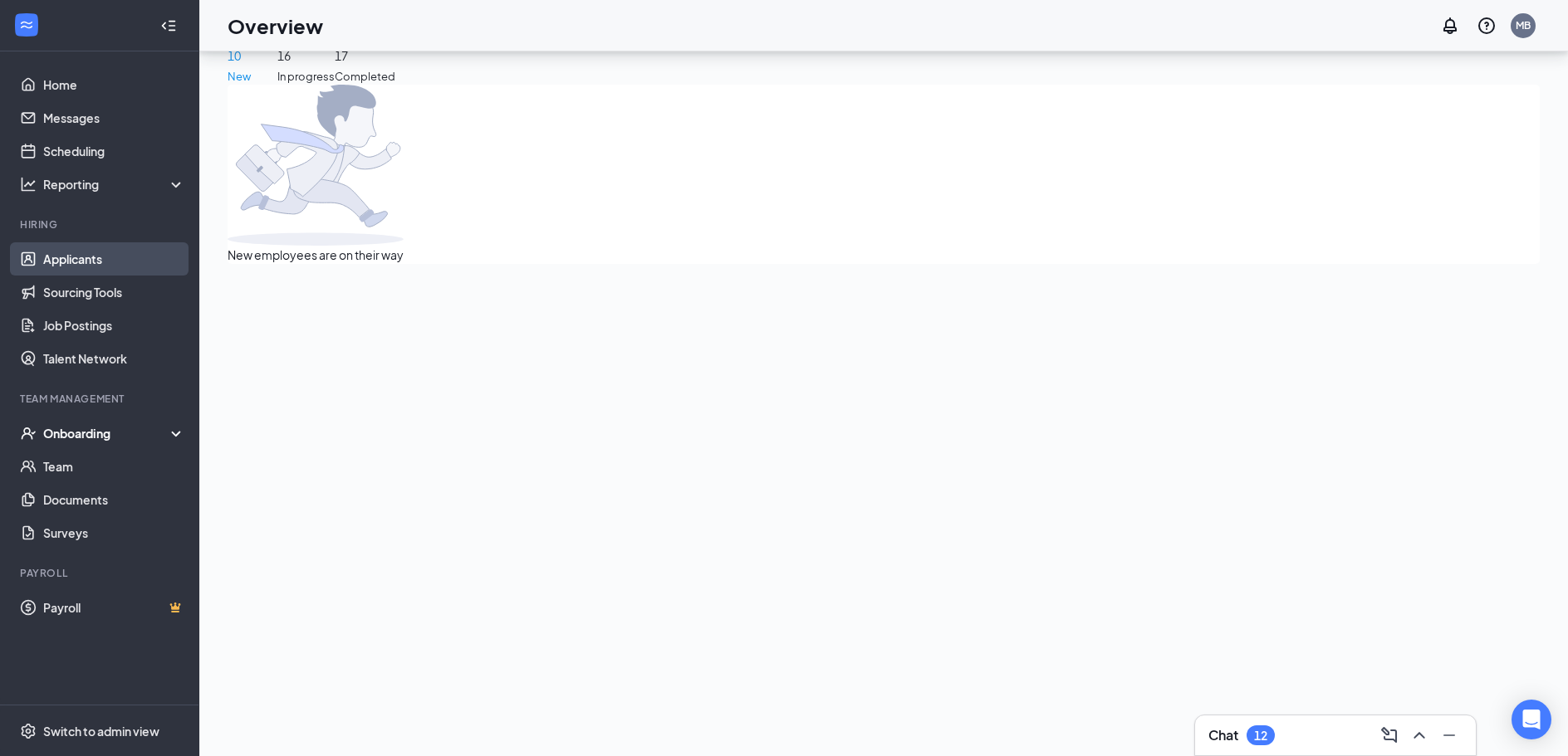
click at [70, 245] on link "Applicants" at bounding box center [115, 260] width 142 height 34
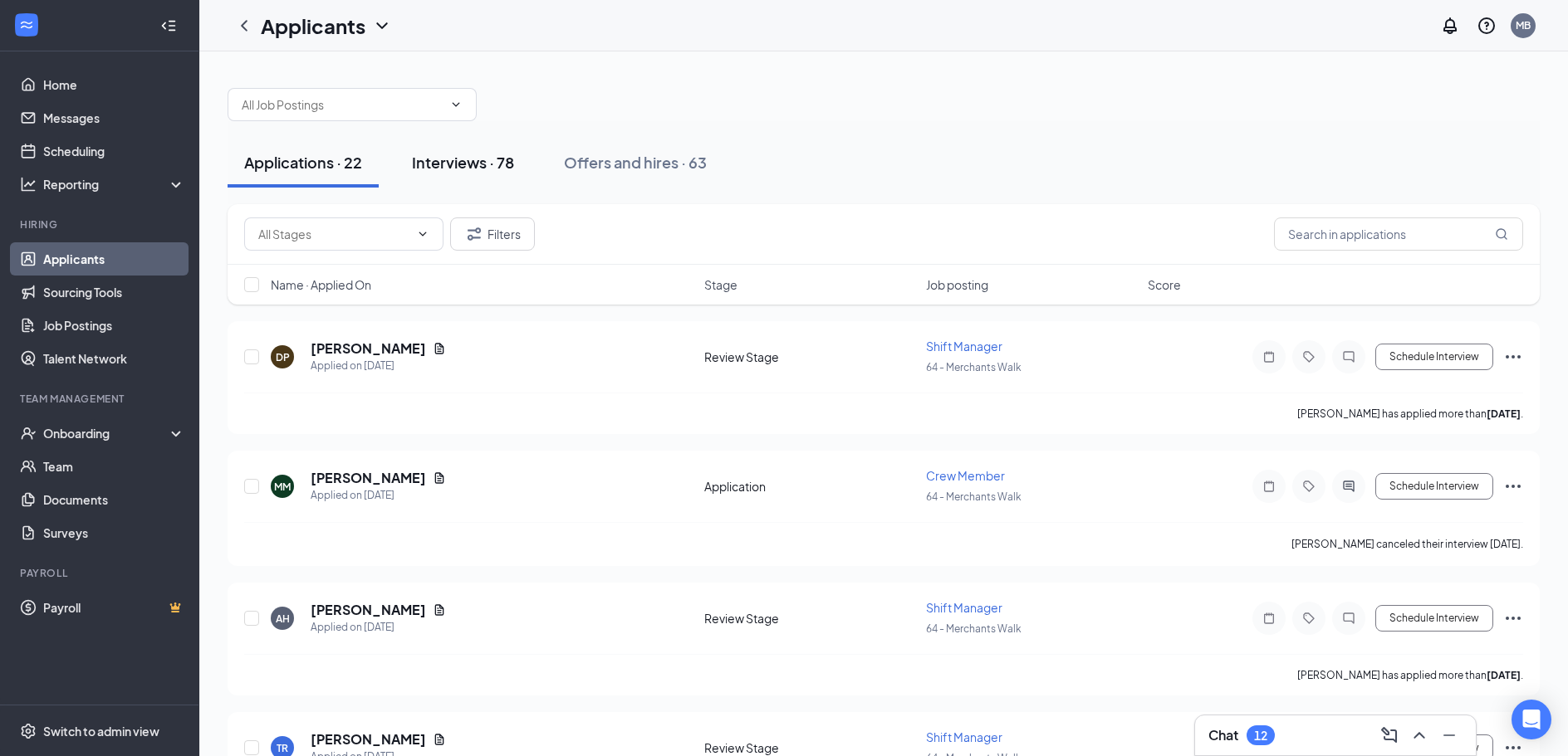
click at [457, 170] on div "Interviews · 78" at bounding box center [462, 162] width 102 height 21
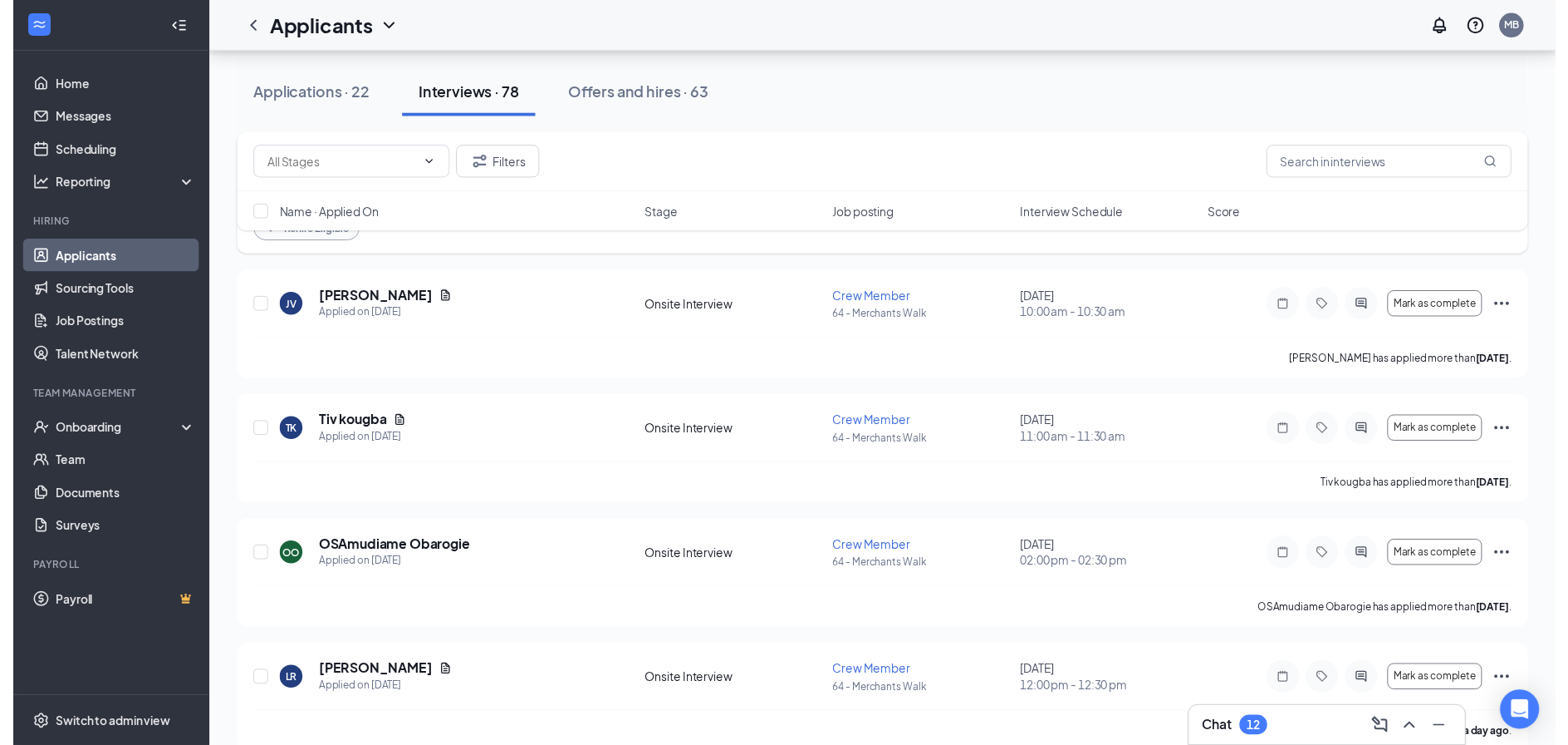
scroll to position [582, 0]
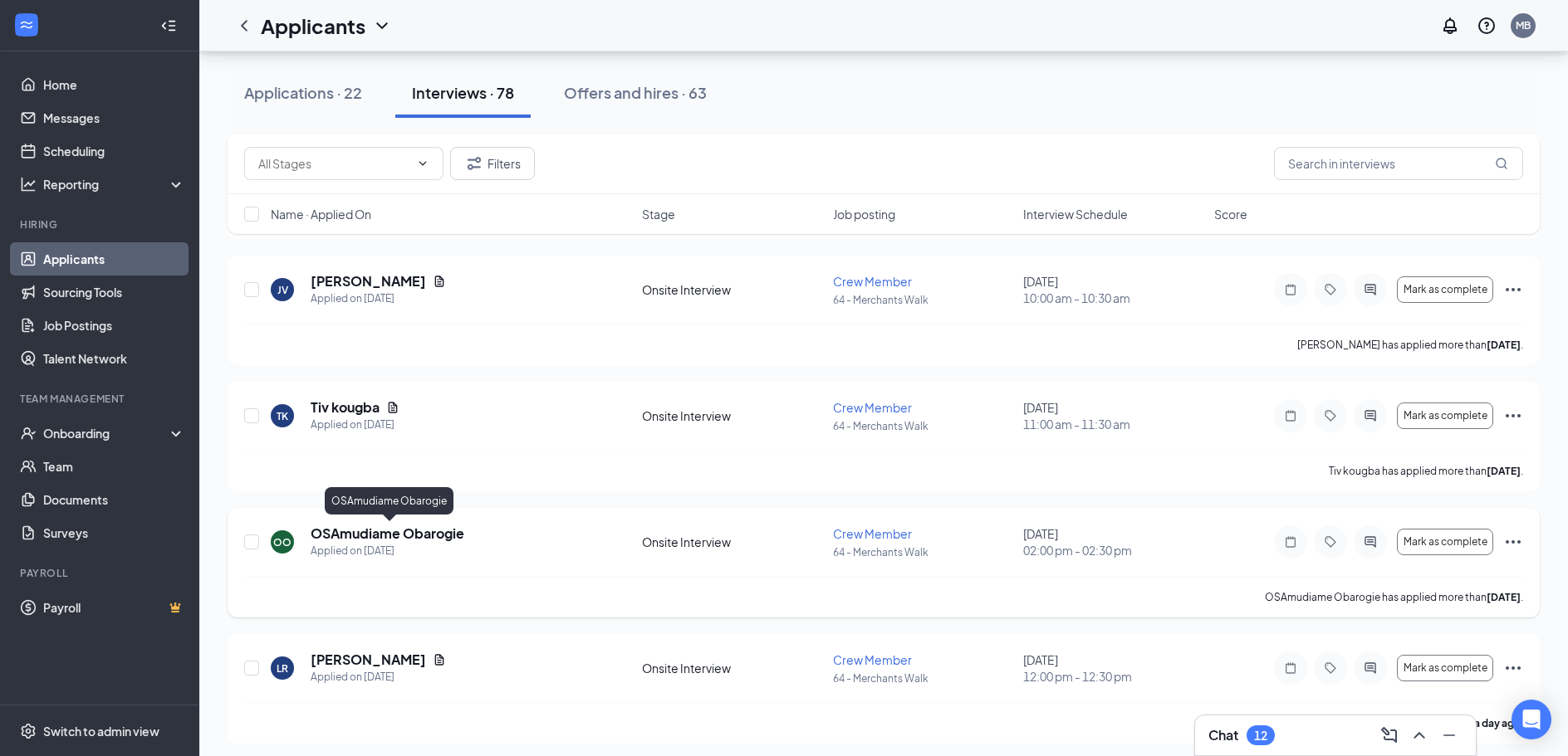
click at [452, 538] on h5 "OSAmudiame Obarogie" at bounding box center [388, 534] width 154 height 19
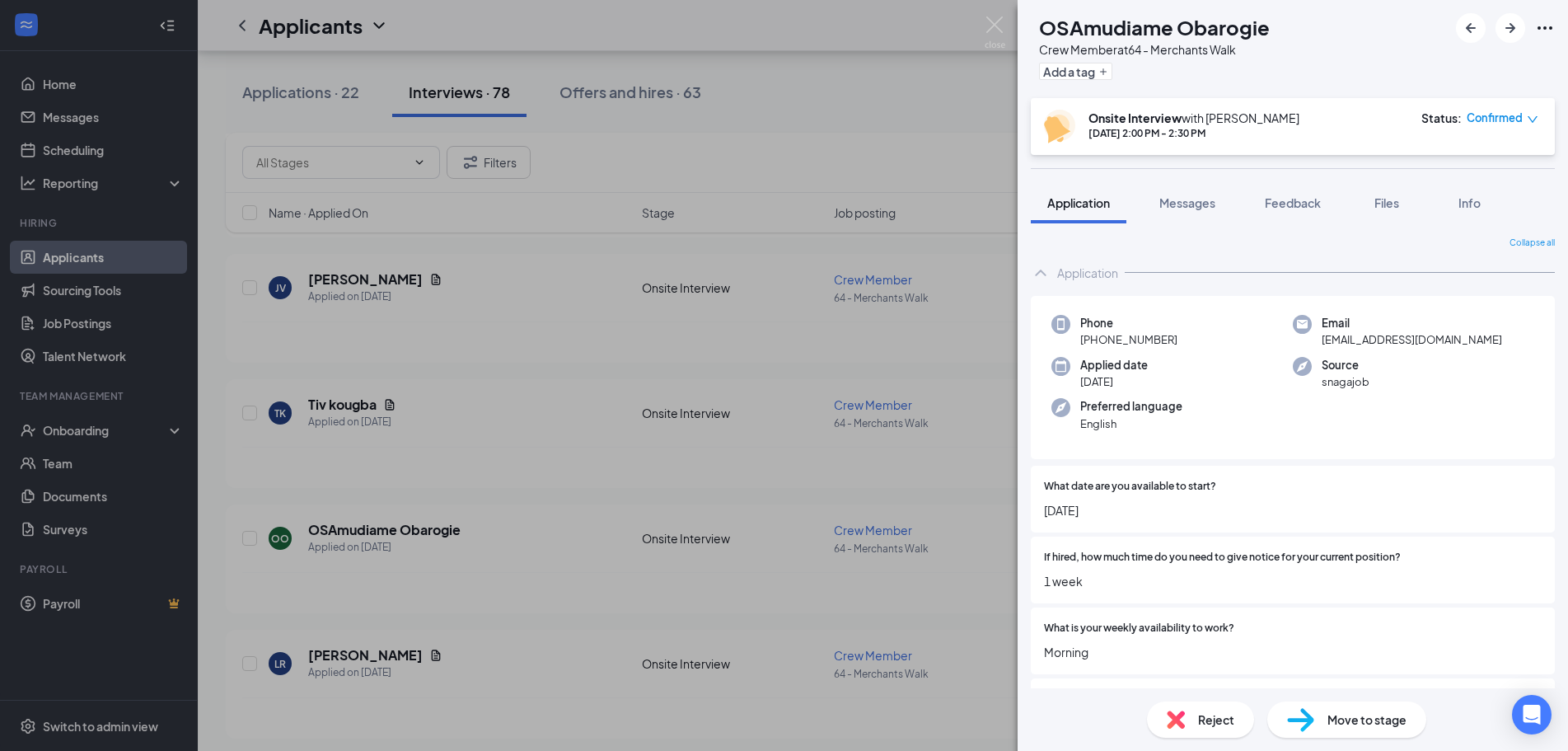
click at [1346, 712] on span "Move to stage" at bounding box center [1367, 720] width 79 height 19
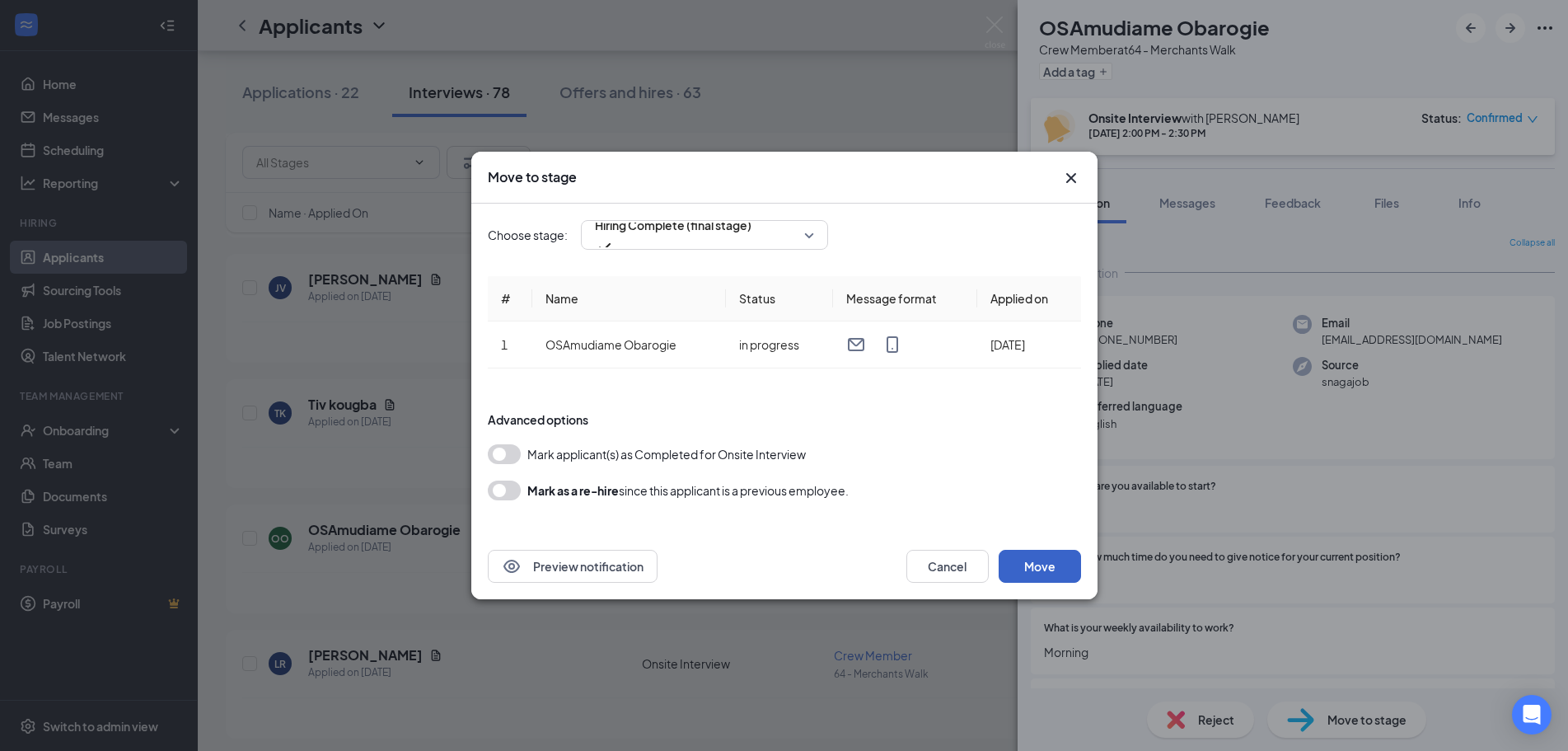
click at [1050, 571] on button "Move" at bounding box center [1040, 567] width 82 height 33
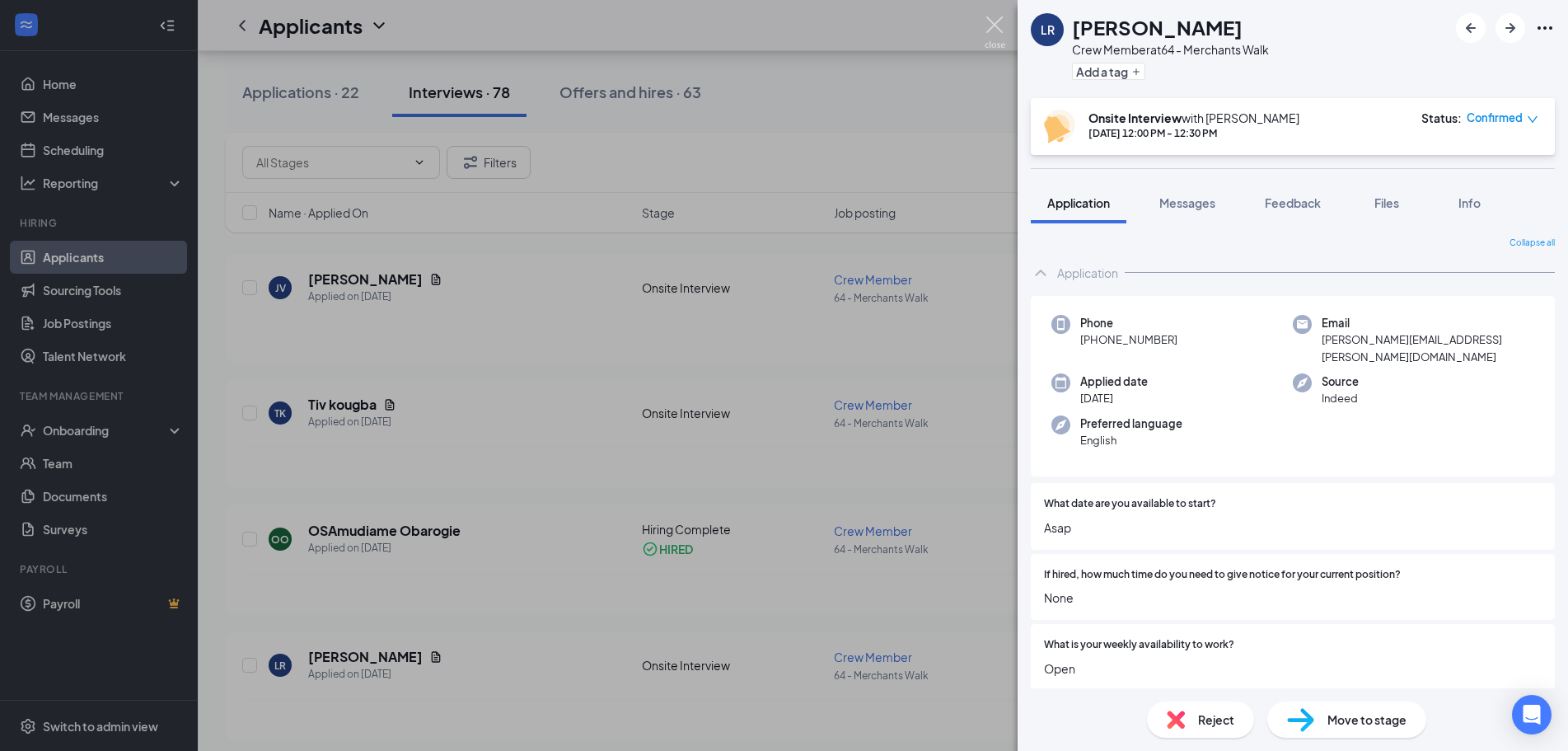
click at [989, 17] on img at bounding box center [995, 32] width 21 height 32
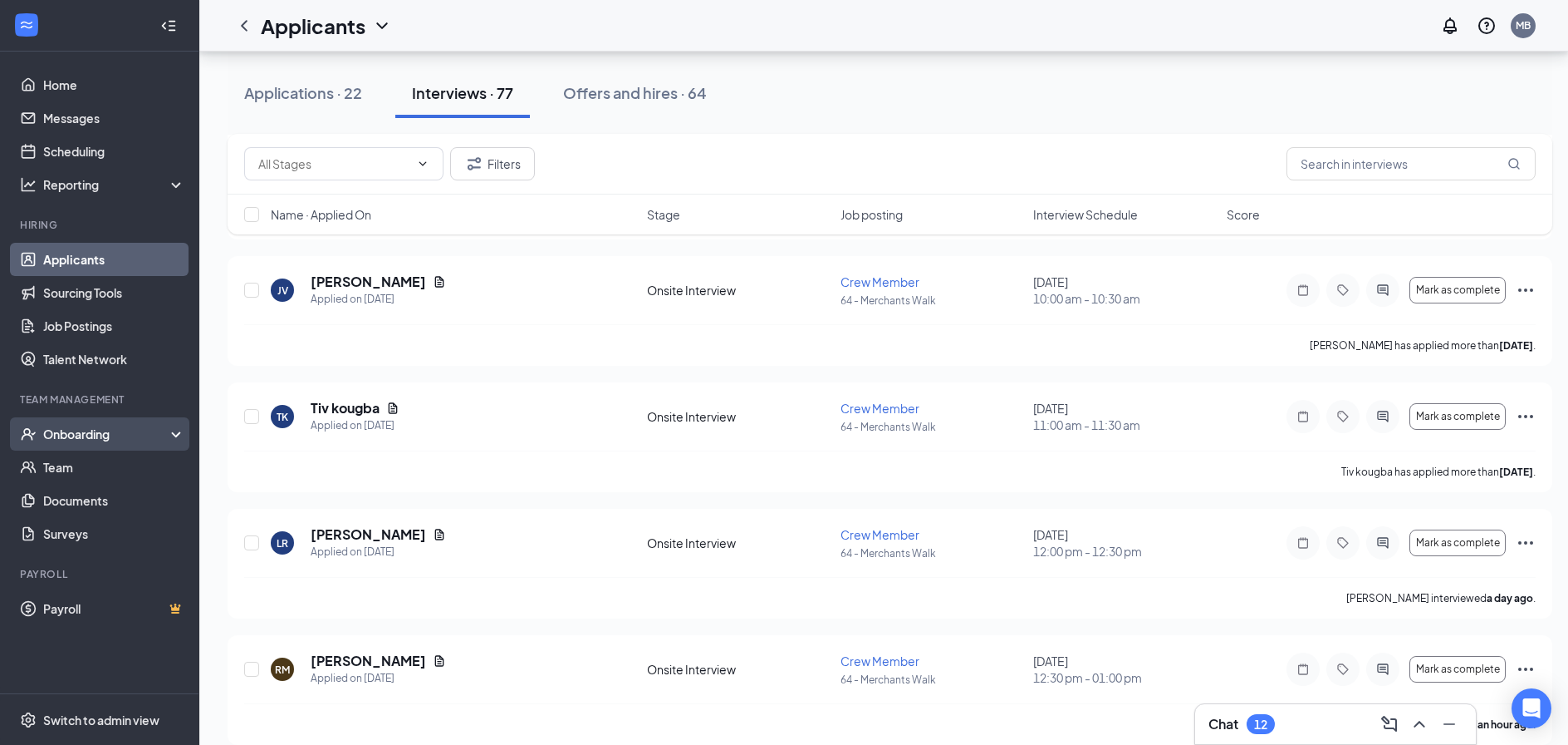
click at [95, 431] on div "Onboarding" at bounding box center [108, 434] width 128 height 17
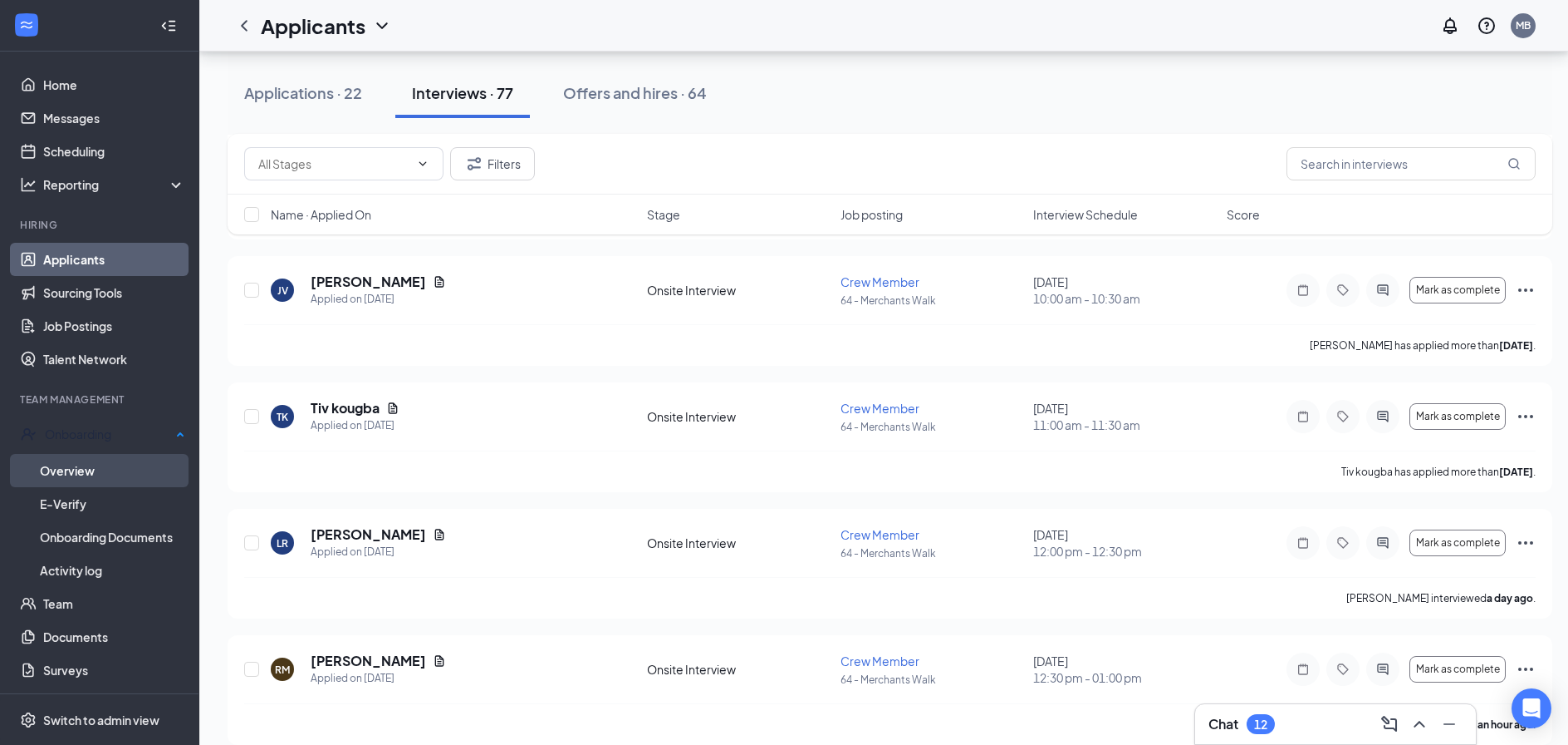
click at [82, 461] on link "Overview" at bounding box center [112, 470] width 145 height 34
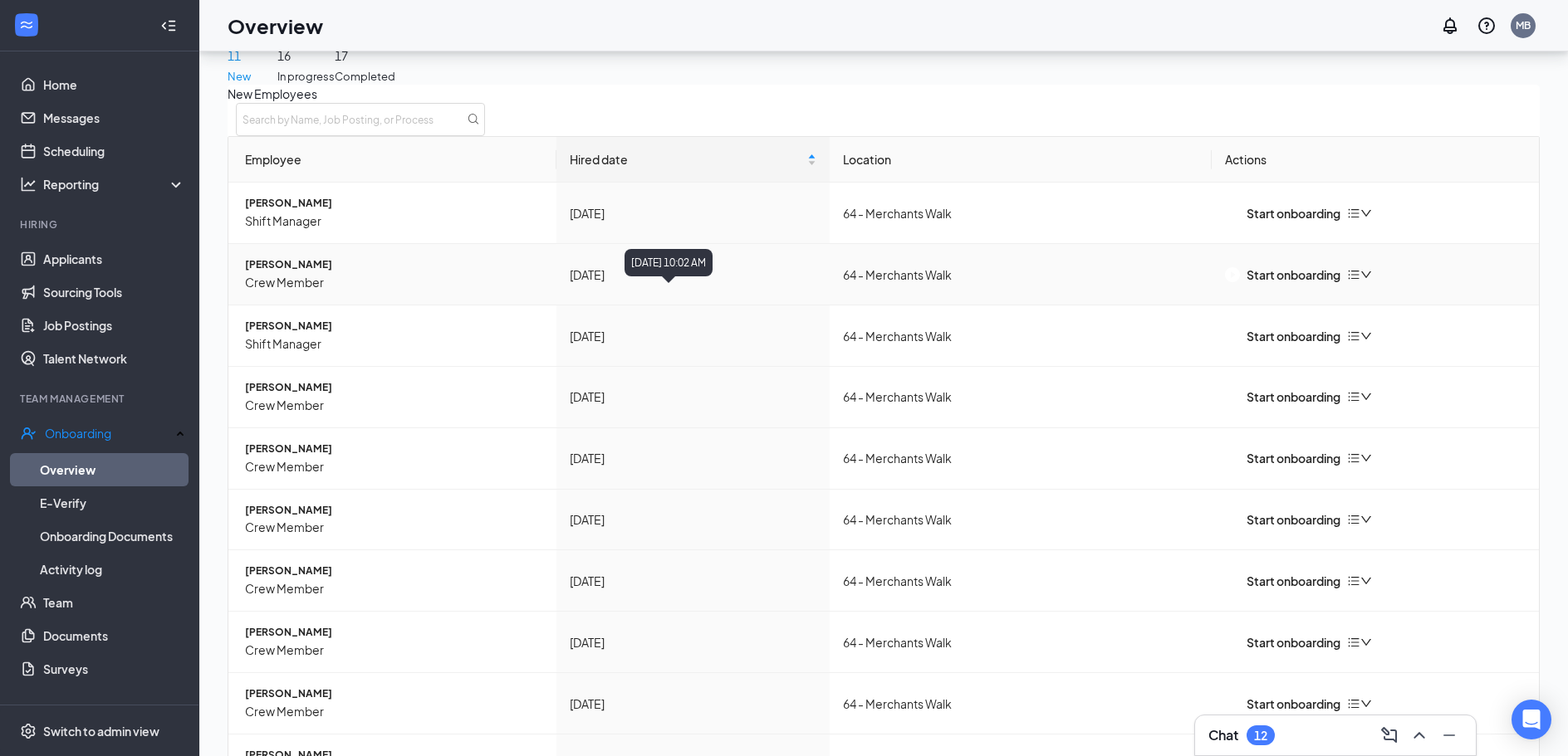
scroll to position [187, 0]
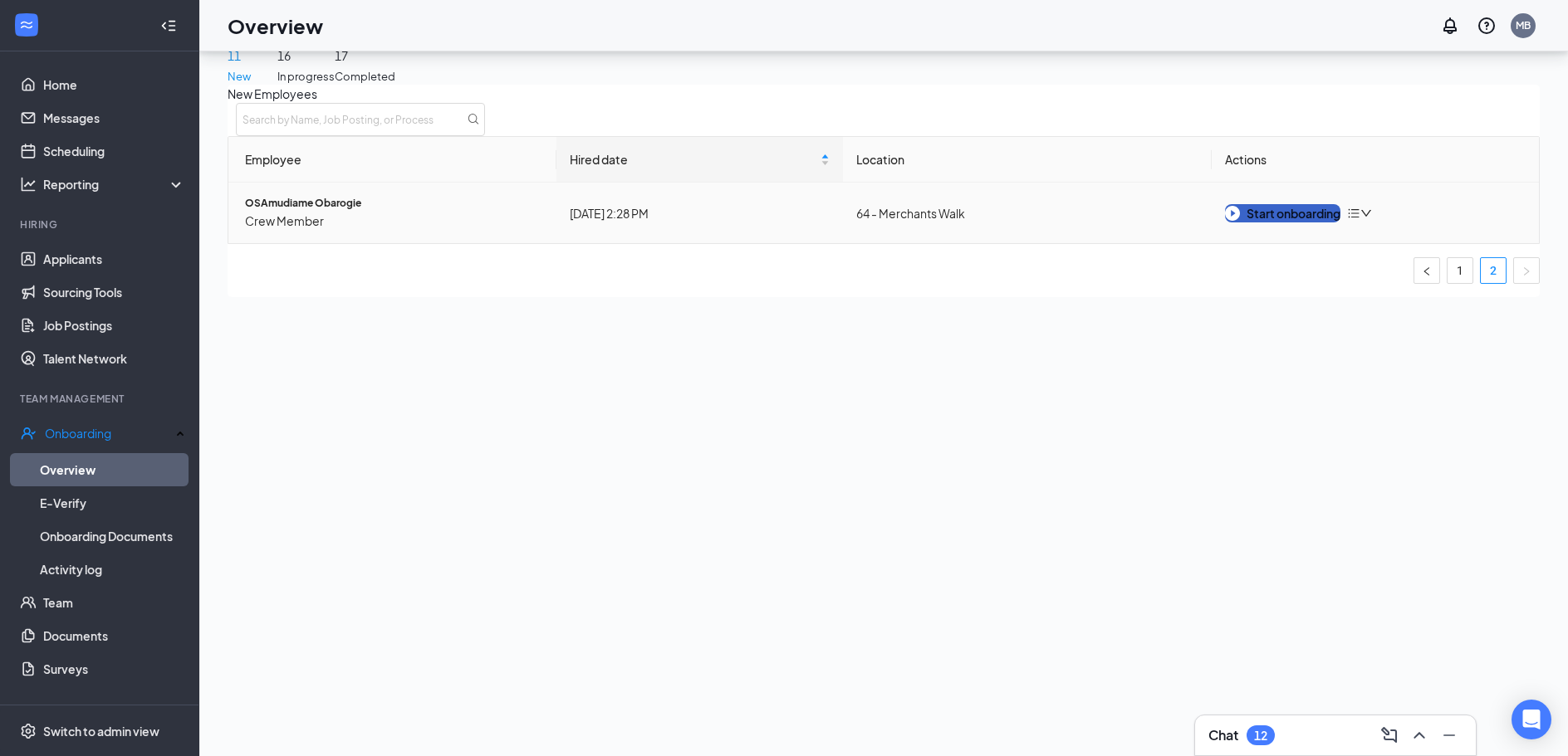
click at [1274, 222] on button "Start onboarding" at bounding box center [1283, 213] width 116 height 19
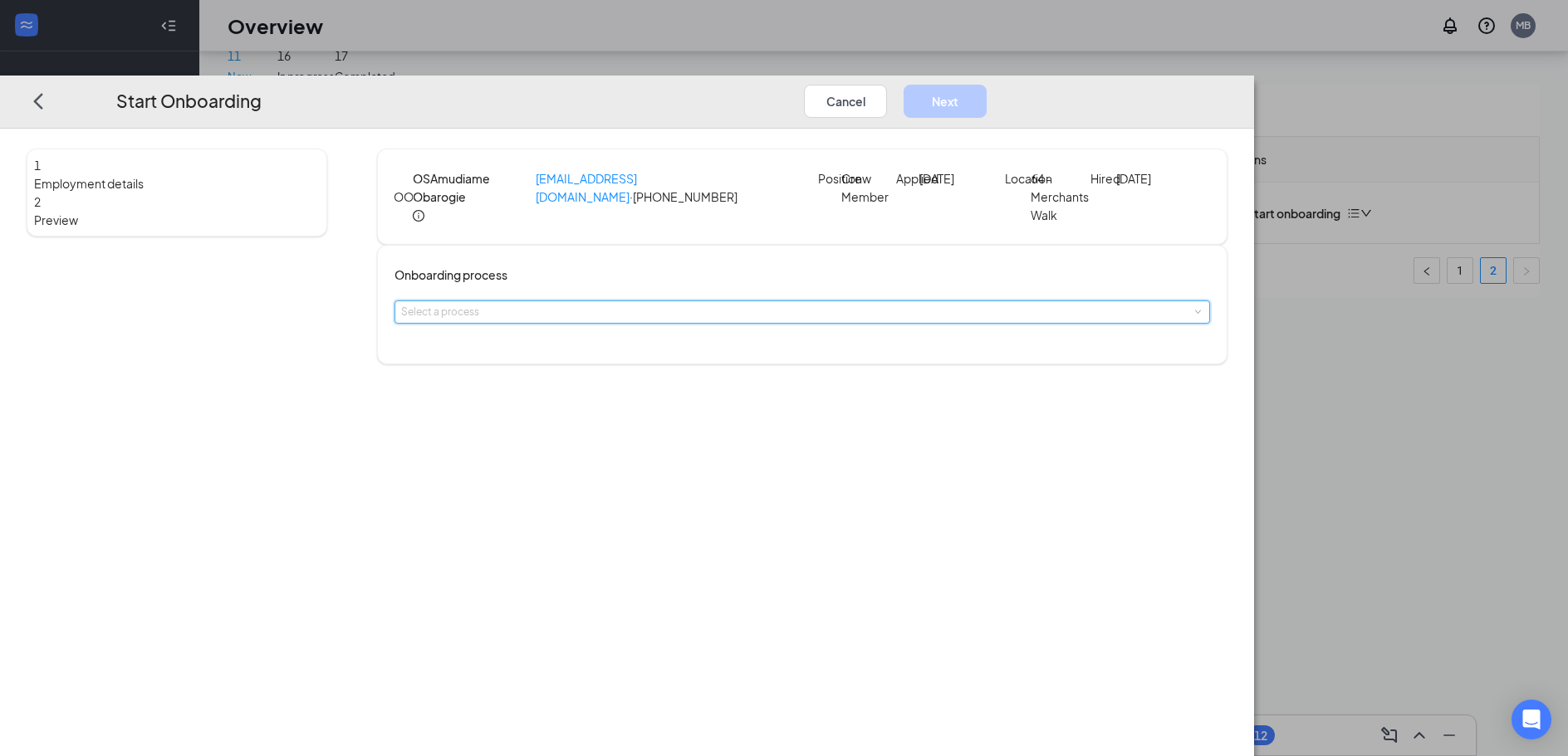
click at [779, 323] on div "Select a process" at bounding box center [802, 312] width 803 height 22
click at [688, 372] on span "General Onboarding Process" at bounding box center [625, 369] width 138 height 13
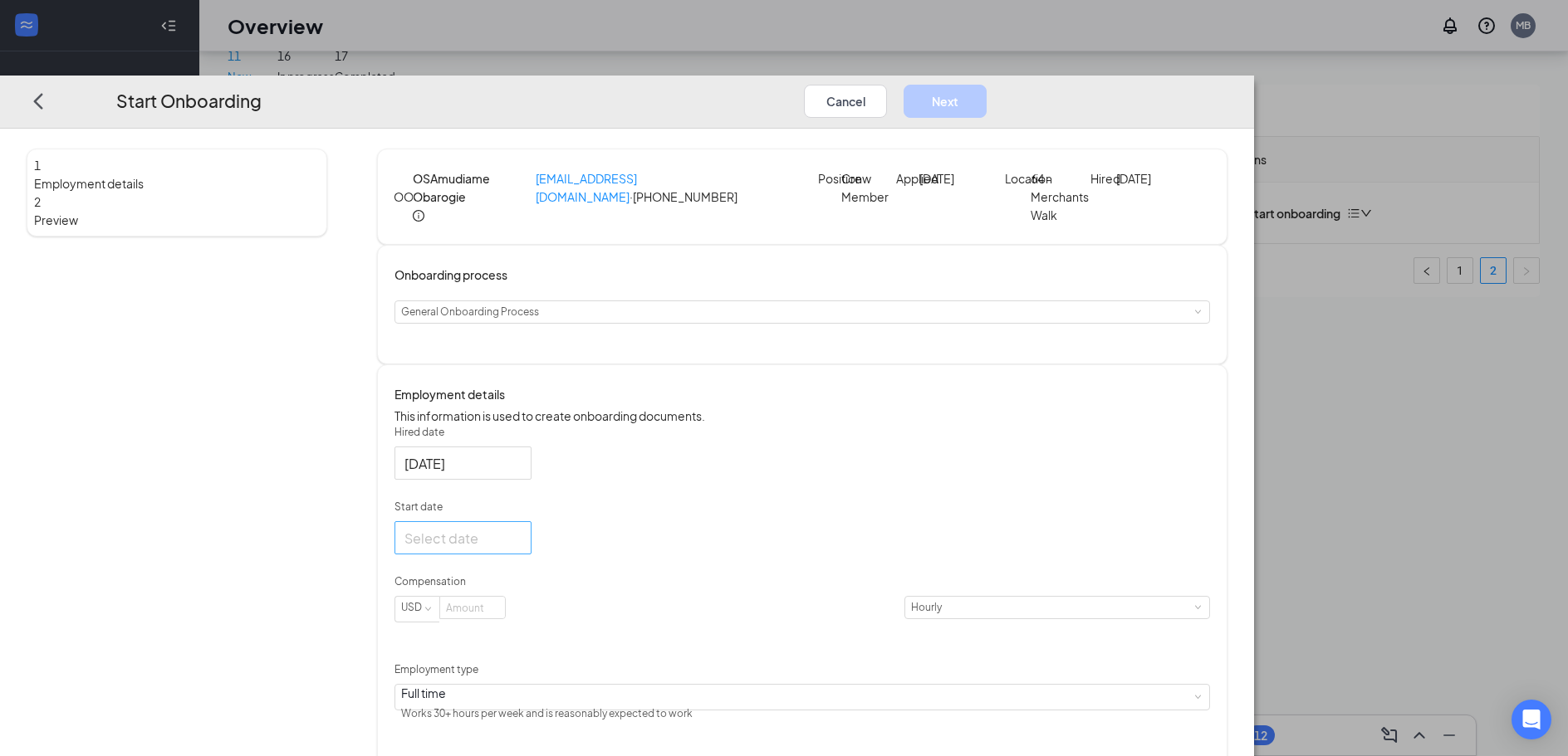
click at [521, 549] on div at bounding box center [463, 538] width 118 height 21
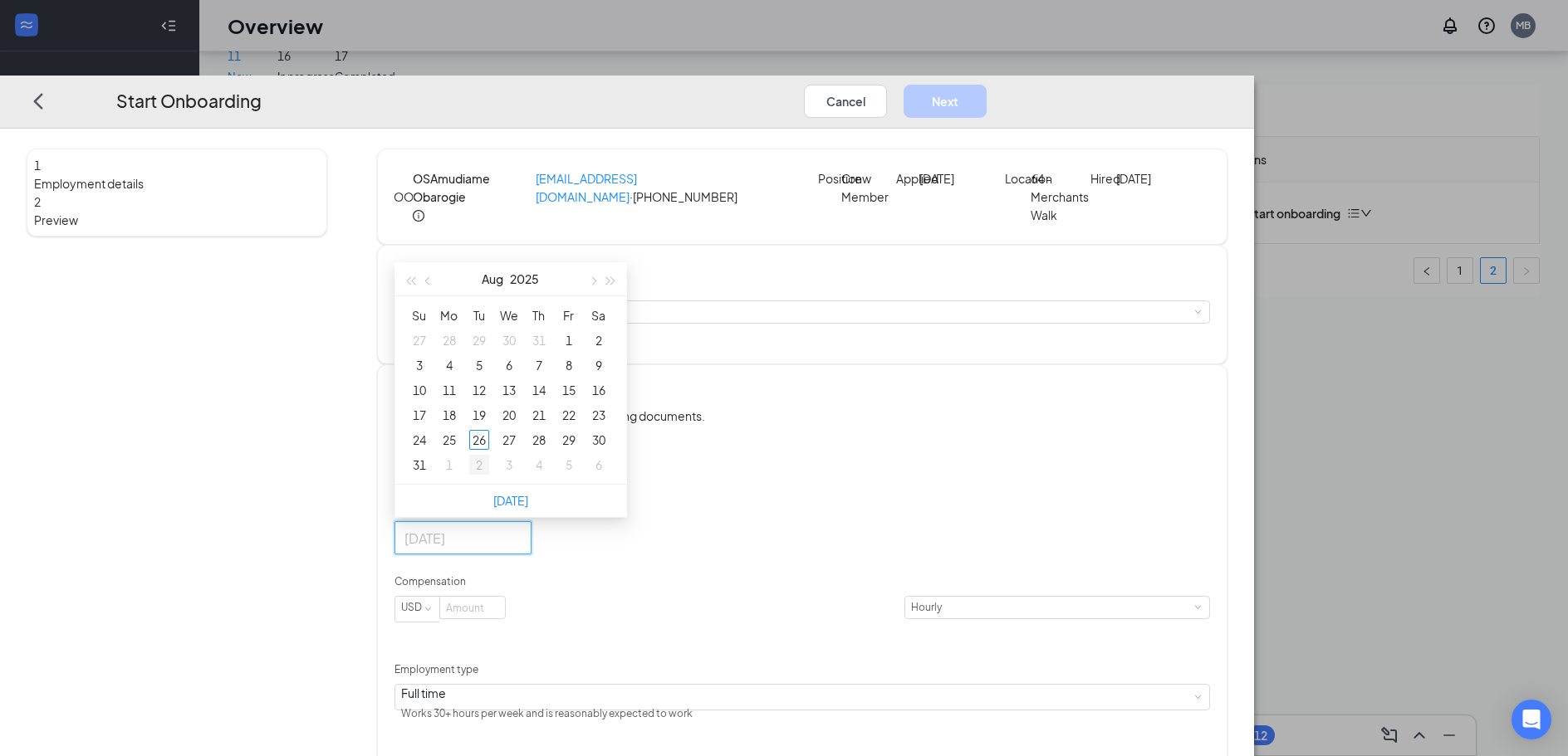
type input "[DATE]"
click at [519, 450] on div "27" at bounding box center [509, 440] width 20 height 20
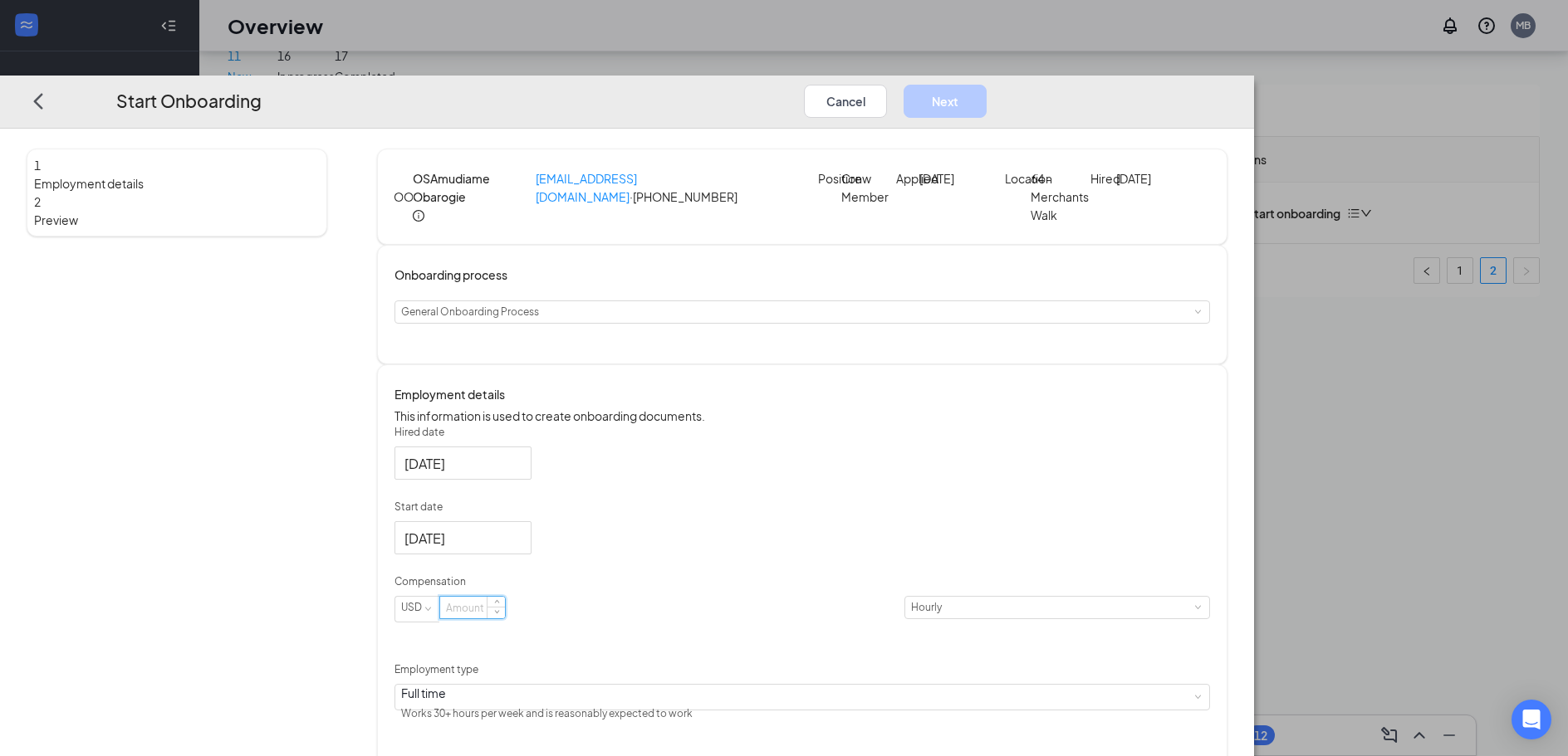
click at [505, 619] on input at bounding box center [473, 608] width 65 height 22
type input "13"
click at [986, 85] on button "Next" at bounding box center [945, 102] width 83 height 34
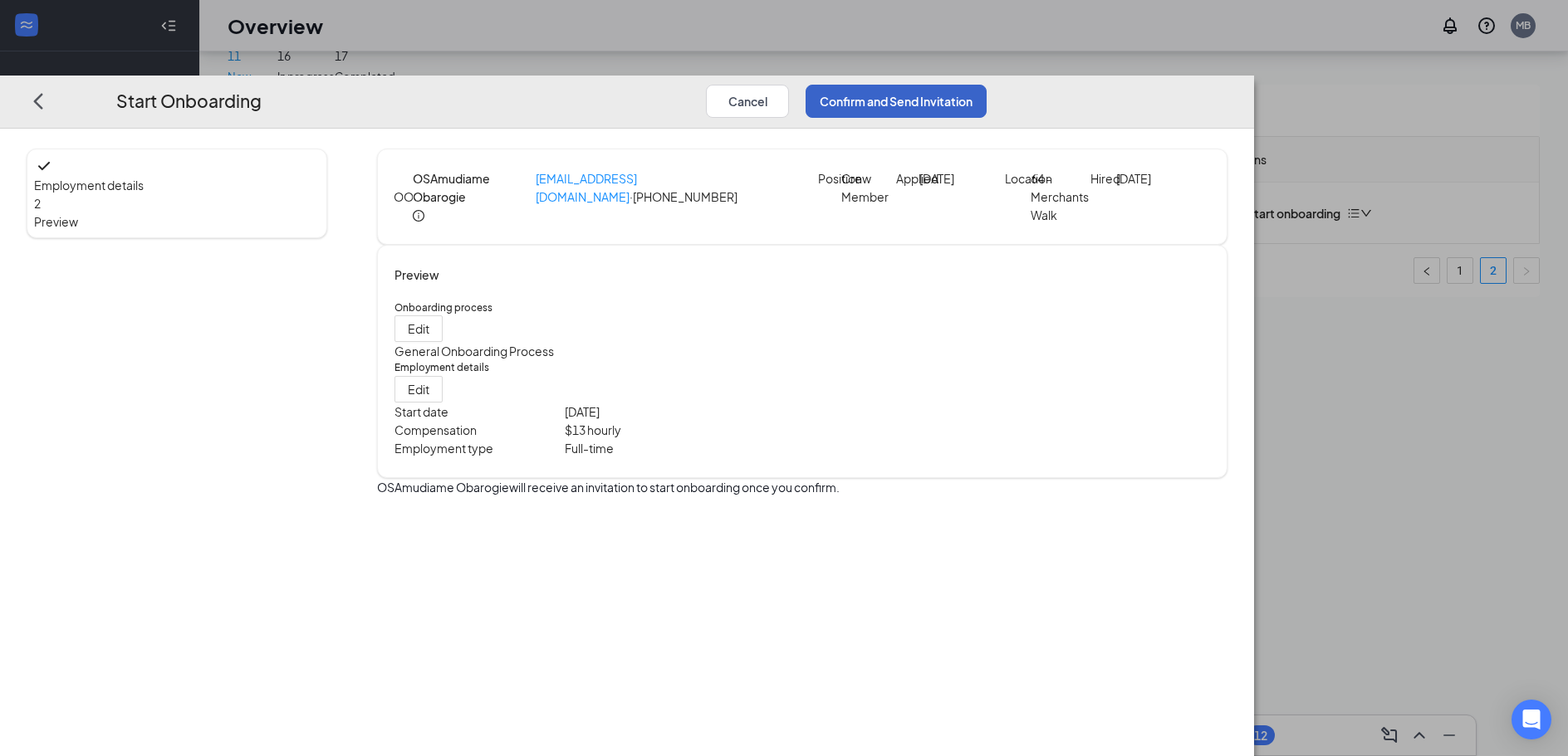
click at [986, 85] on button "Confirm and Send Invitation" at bounding box center [896, 102] width 181 height 34
